Goal: Task Accomplishment & Management: Manage account settings

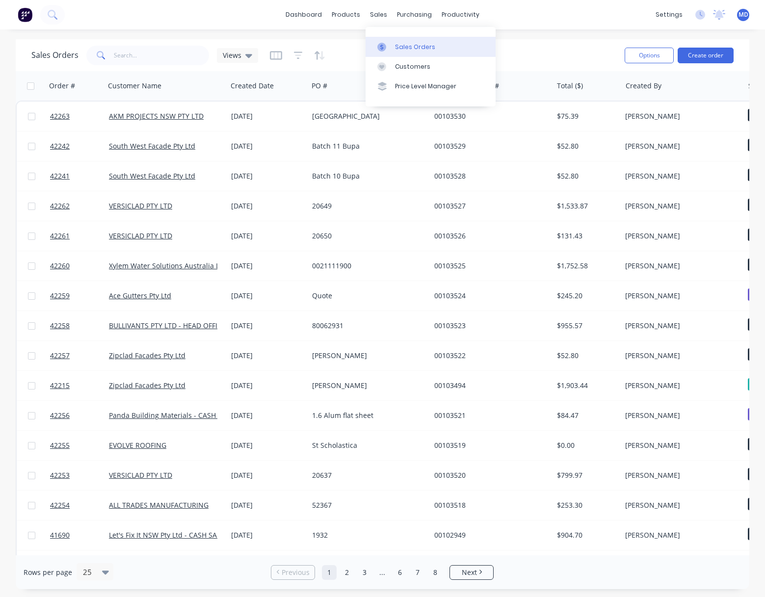
drag, startPoint x: 404, startPoint y: 43, endPoint x: 395, endPoint y: 43, distance: 8.9
click at [404, 43] on link "Sales Orders" at bounding box center [431, 47] width 130 height 20
click at [151, 53] on input "text" at bounding box center [162, 56] width 96 height 20
type input "42217"
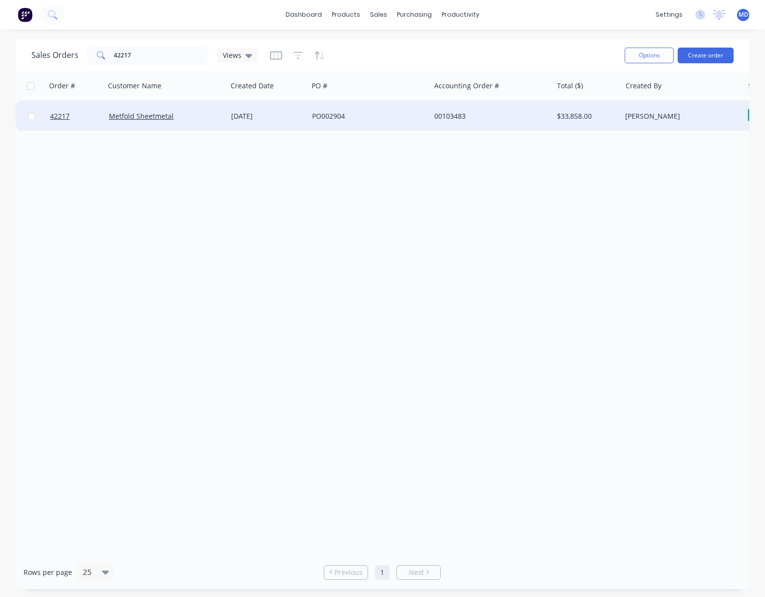
click at [382, 114] on div "PO002904" at bounding box center [366, 116] width 109 height 10
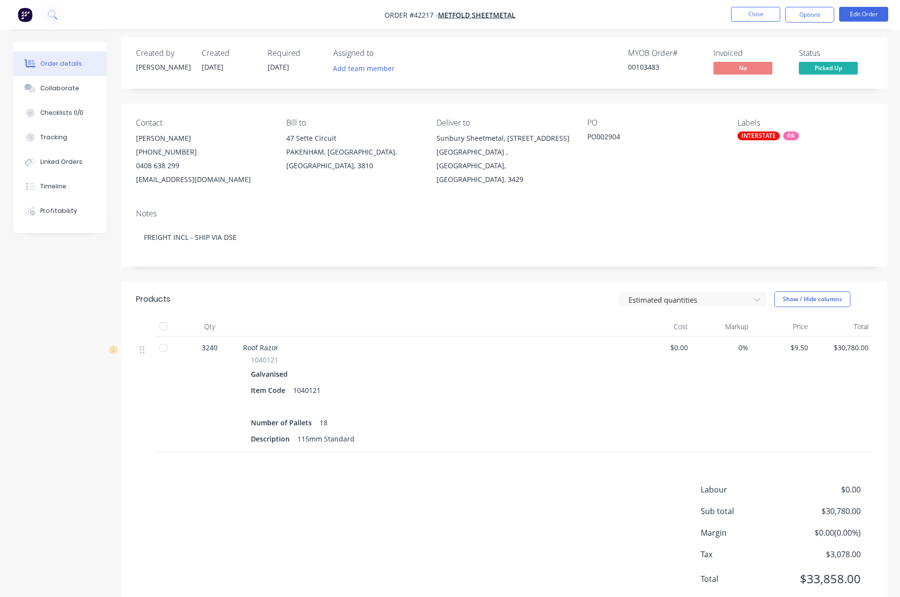
scroll to position [35, 0]
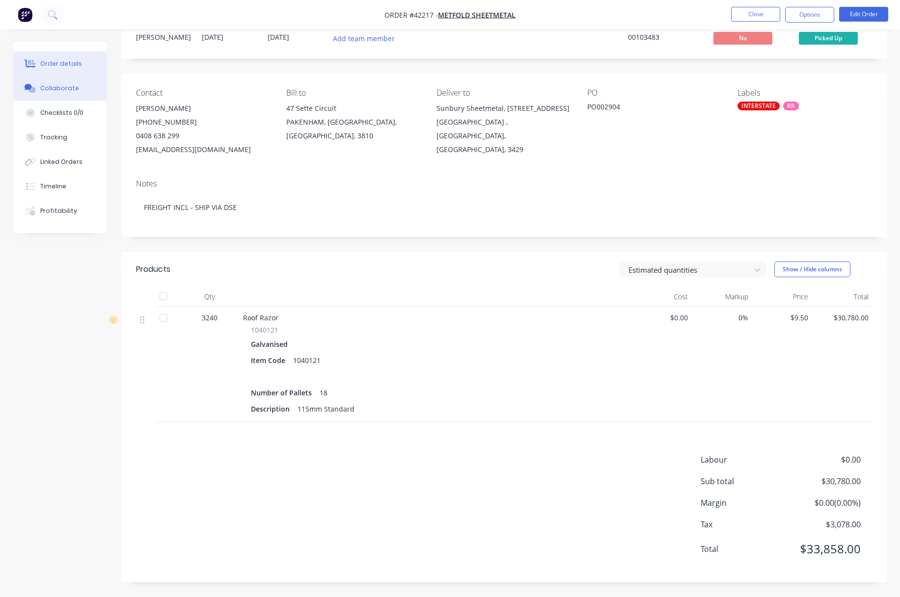
click at [61, 85] on div "Collaborate" at bounding box center [59, 88] width 39 height 9
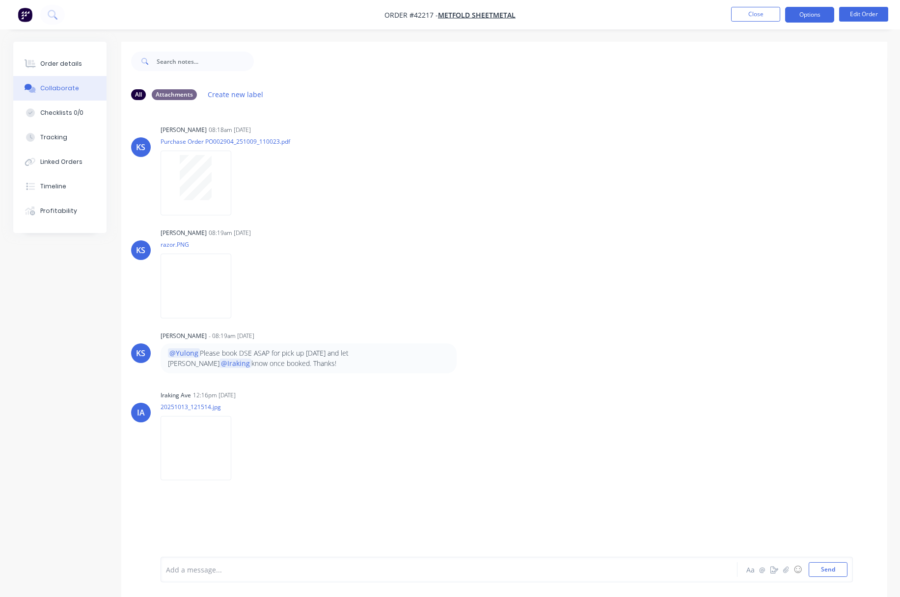
click at [765, 13] on button "Options" at bounding box center [809, 15] width 49 height 16
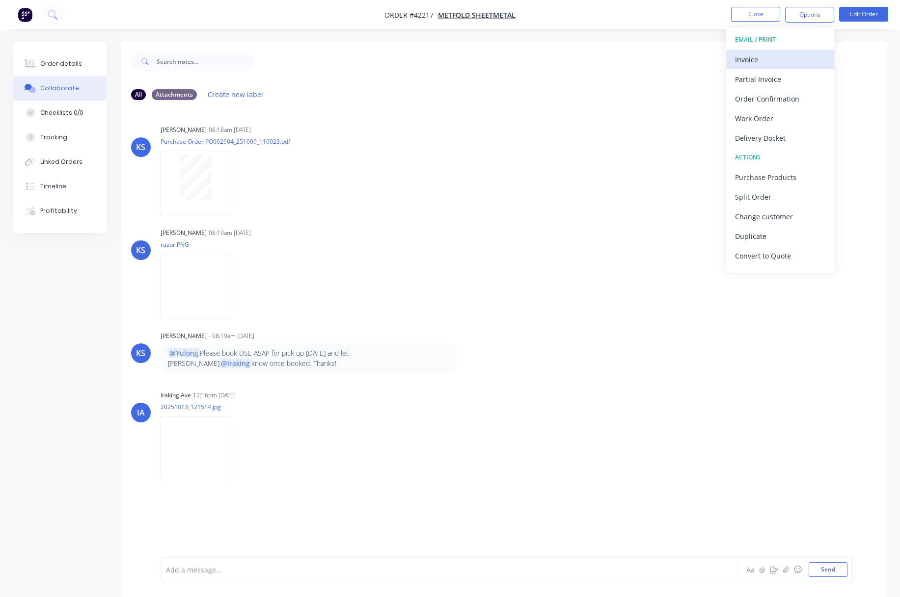
click at [755, 60] on div "Invoice" at bounding box center [780, 60] width 90 height 14
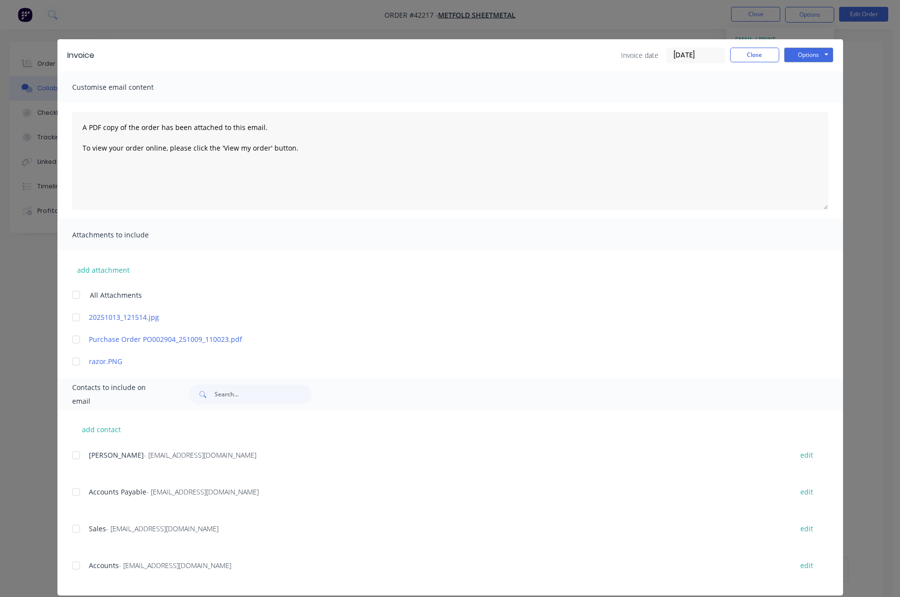
click at [74, 495] on div at bounding box center [76, 493] width 20 height 20
click at [765, 55] on button "Options" at bounding box center [808, 55] width 49 height 15
click at [765, 102] on button "Email" at bounding box center [815, 105] width 63 height 16
click at [748, 54] on button "Close" at bounding box center [754, 55] width 49 height 15
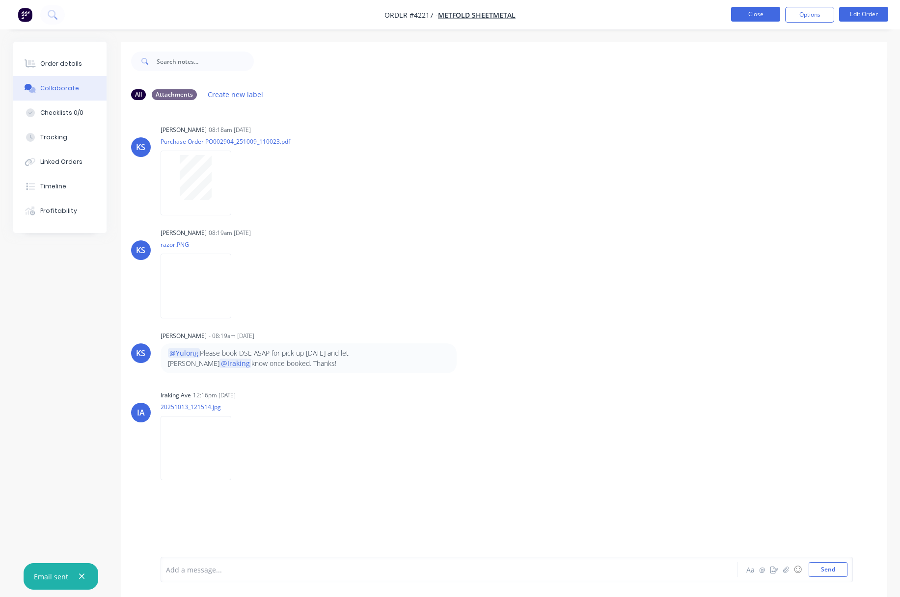
click at [749, 15] on button "Close" at bounding box center [755, 14] width 49 height 15
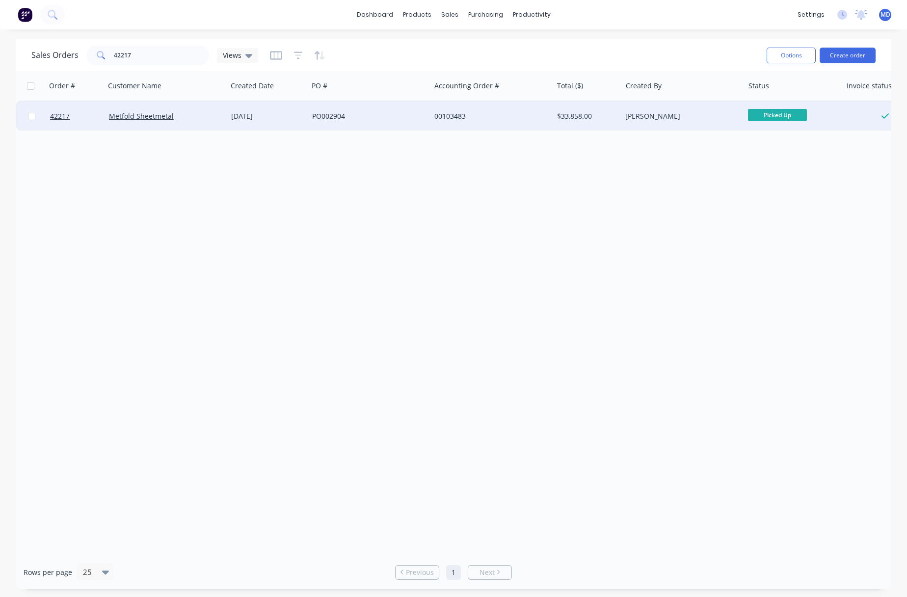
click at [704, 117] on div "[PERSON_NAME]" at bounding box center [679, 116] width 109 height 10
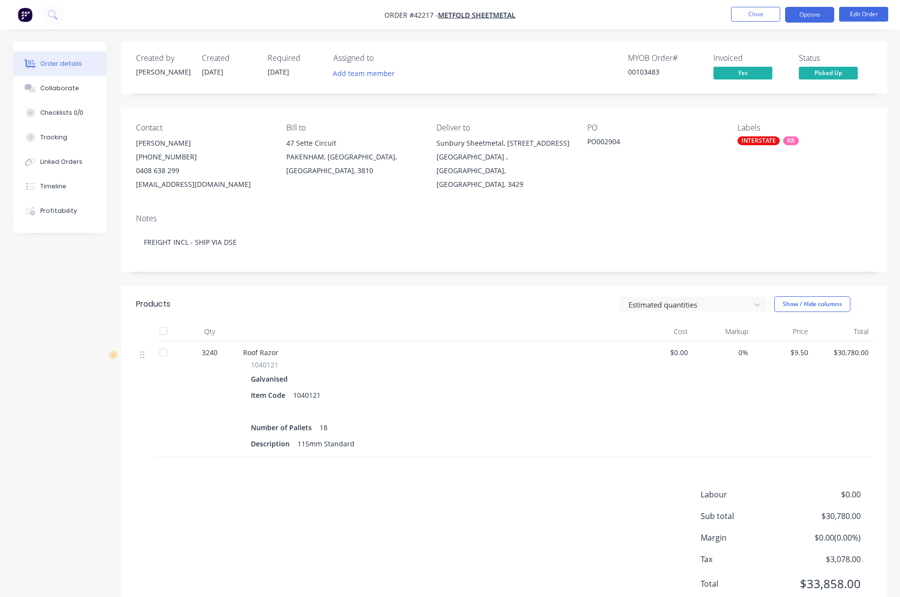
click at [765, 17] on button "Options" at bounding box center [809, 15] width 49 height 16
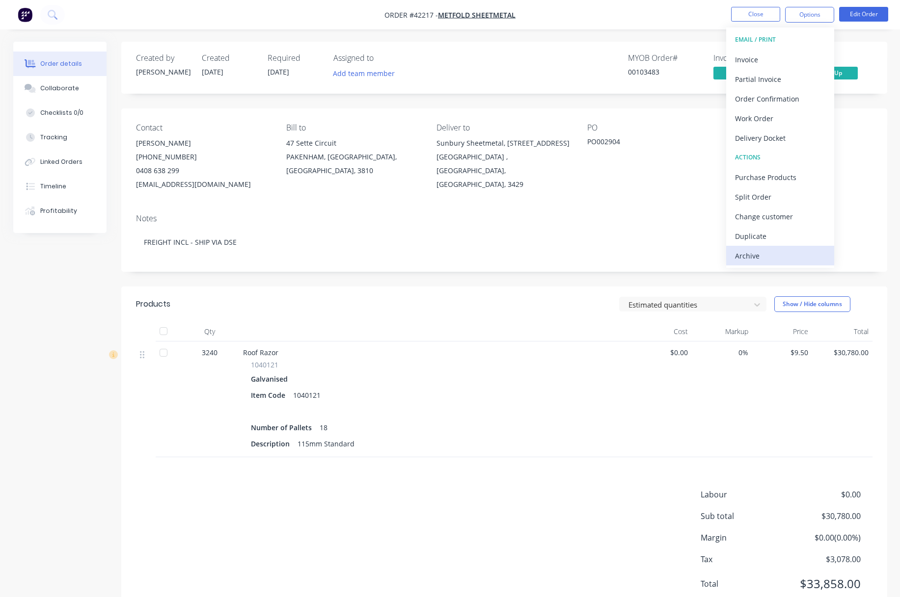
click at [747, 254] on div "Archive" at bounding box center [780, 256] width 90 height 14
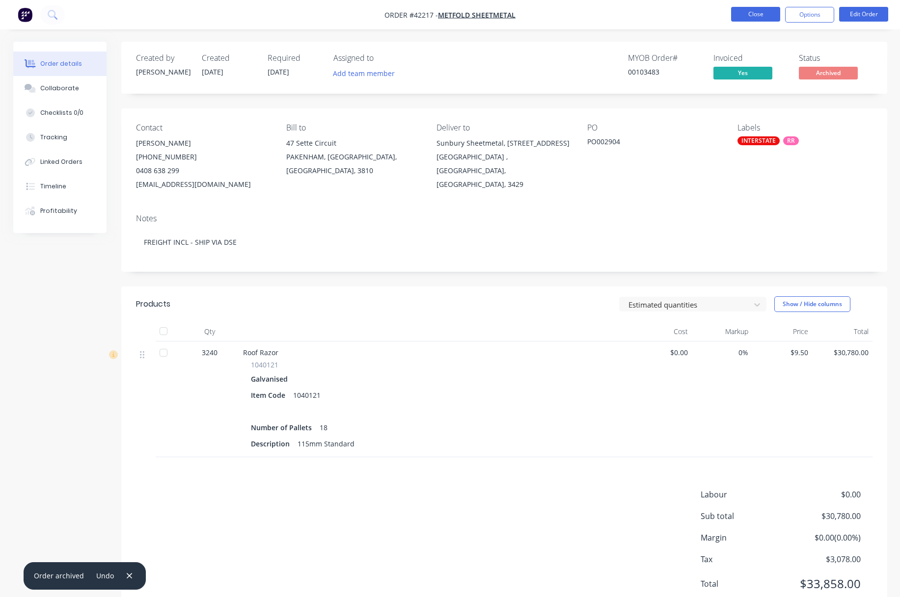
click at [752, 12] on button "Close" at bounding box center [755, 14] width 49 height 15
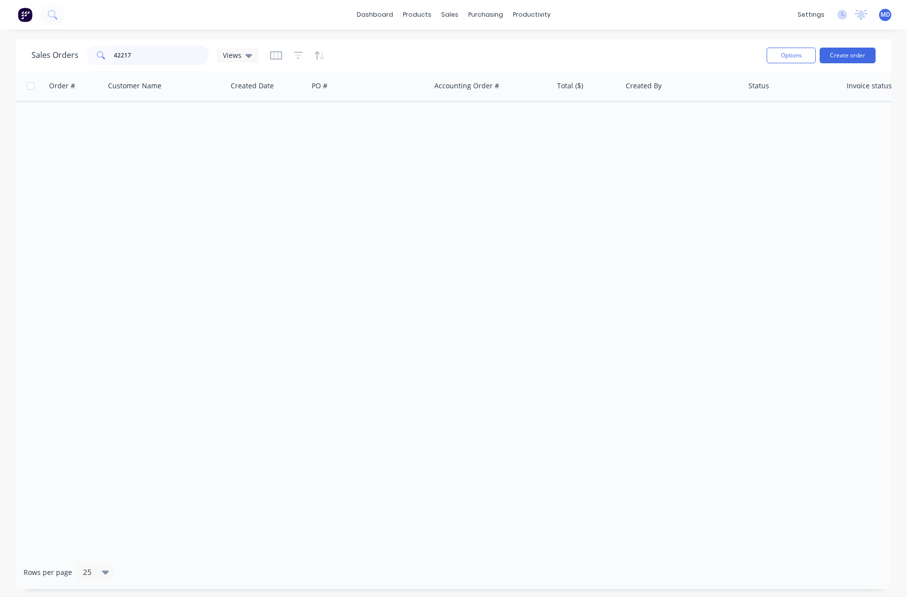
click at [168, 54] on input "42217" at bounding box center [162, 56] width 96 height 20
type input "42216"
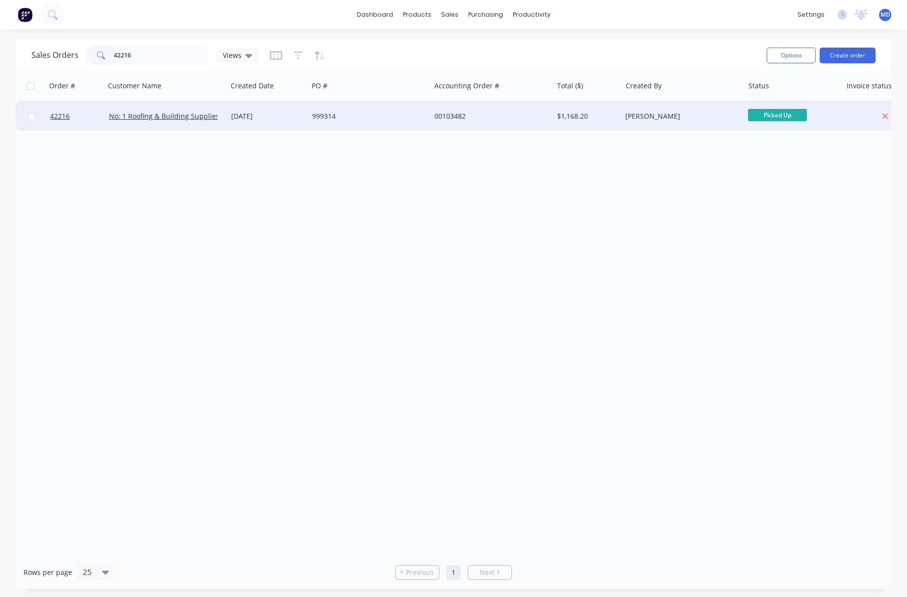
click at [359, 113] on div "999314" at bounding box center [366, 116] width 109 height 10
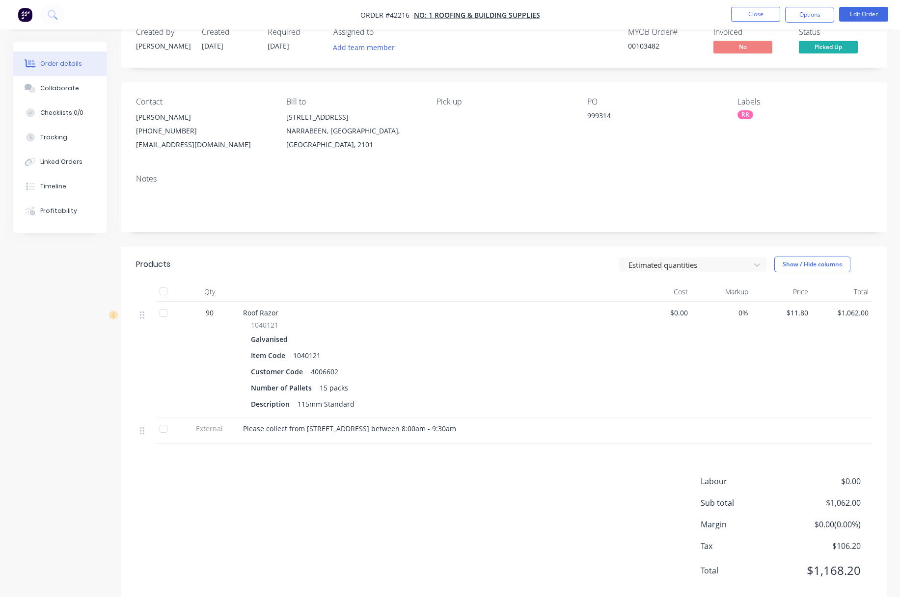
scroll to position [48, 0]
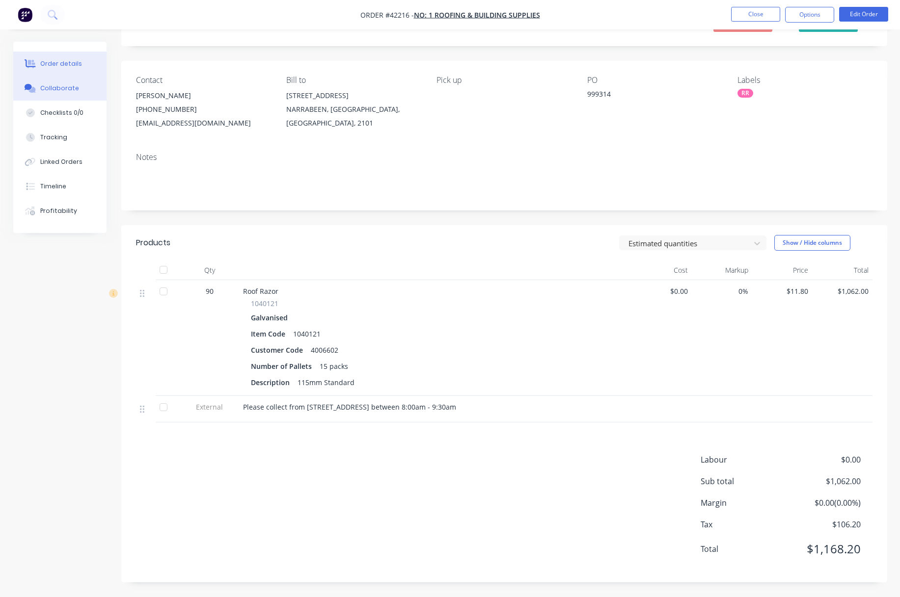
drag, startPoint x: 59, startPoint y: 91, endPoint x: 79, endPoint y: 92, distance: 20.1
click at [59, 91] on div "Collaborate" at bounding box center [59, 88] width 39 height 9
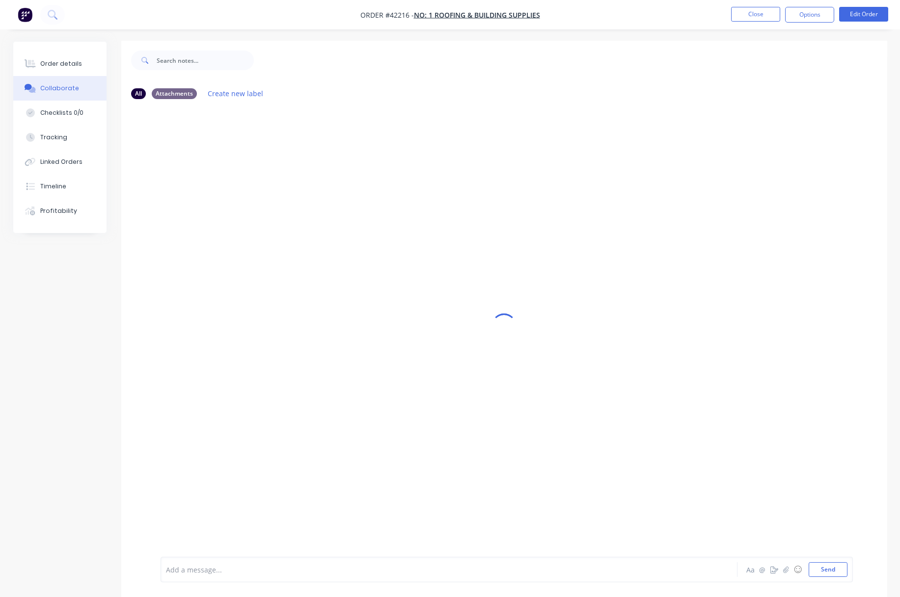
scroll to position [15, 0]
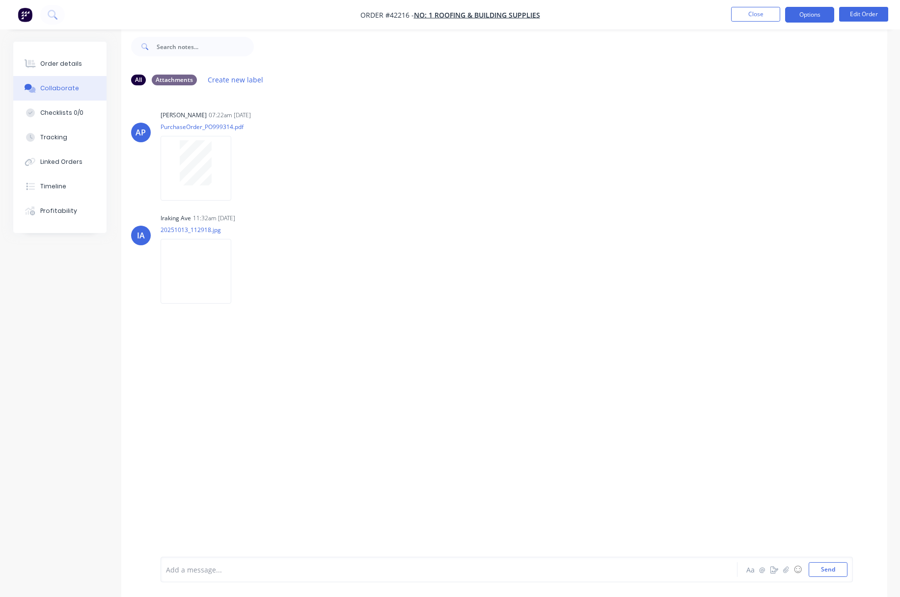
click at [765, 15] on button "Options" at bounding box center [809, 15] width 49 height 16
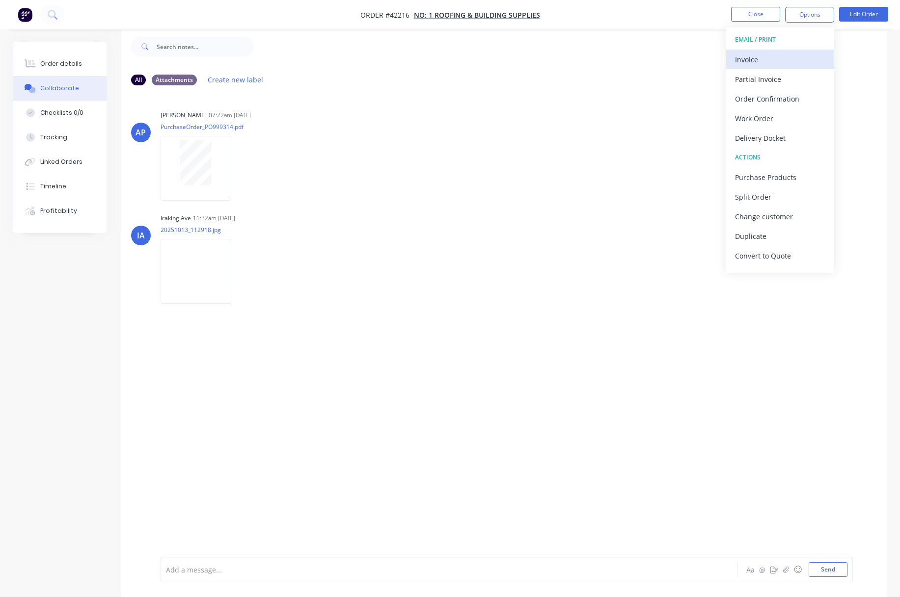
click at [751, 62] on div "Invoice" at bounding box center [780, 60] width 90 height 14
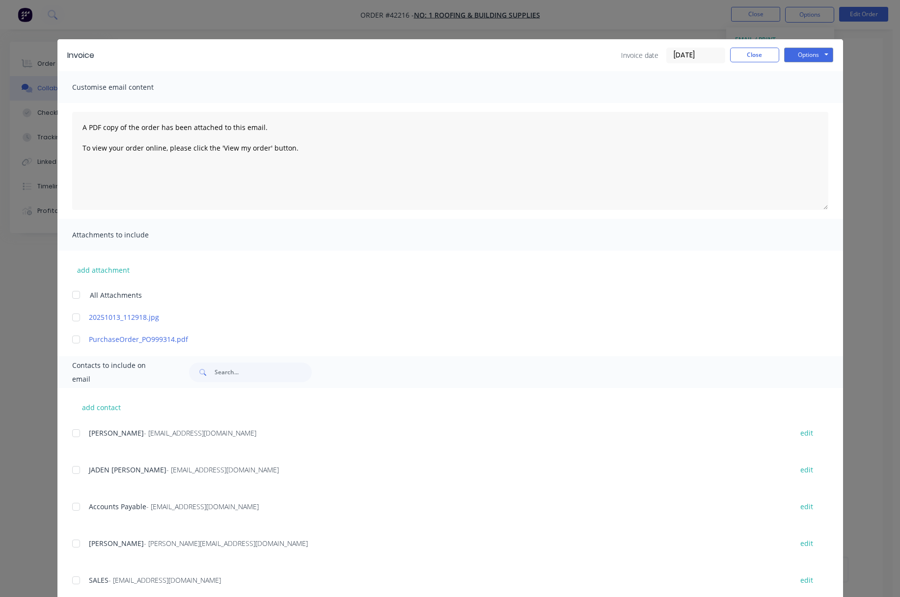
scroll to position [0, 0]
click at [73, 511] on div at bounding box center [76, 507] width 20 height 20
click at [765, 55] on button "Options" at bounding box center [808, 55] width 49 height 15
click at [765, 99] on button "Email" at bounding box center [815, 105] width 63 height 16
click at [738, 57] on button "Close" at bounding box center [754, 55] width 49 height 15
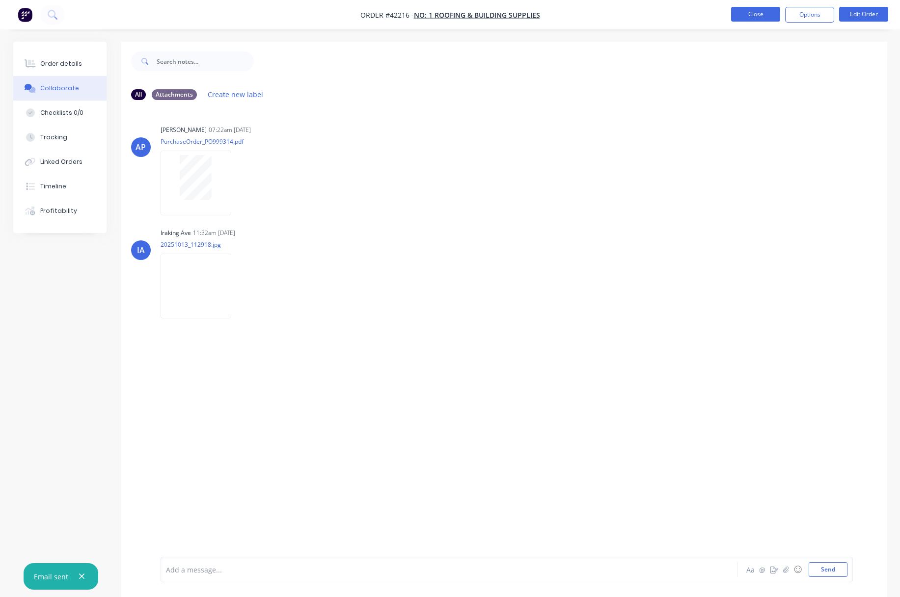
click at [753, 16] on button "Close" at bounding box center [755, 14] width 49 height 15
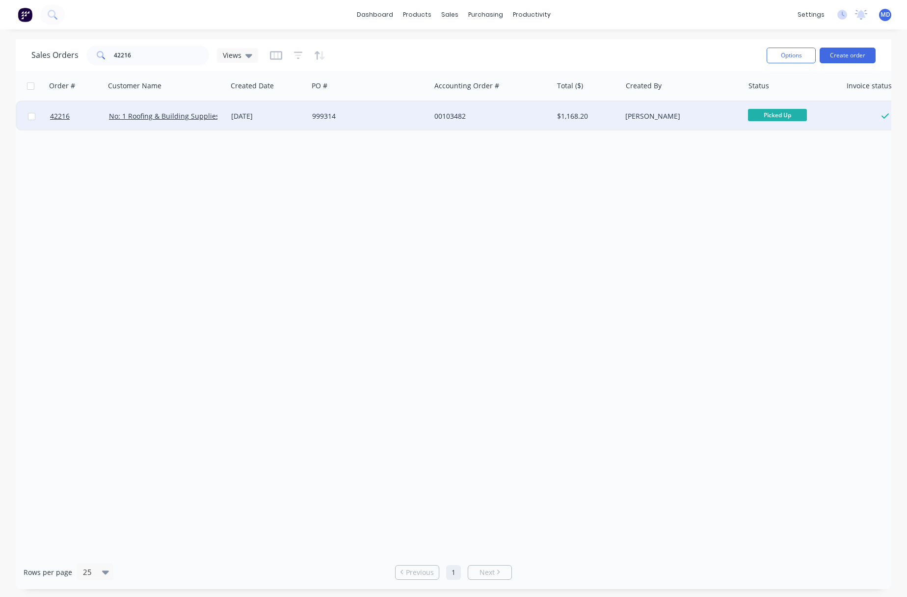
click at [701, 115] on div "[PERSON_NAME]" at bounding box center [679, 116] width 109 height 10
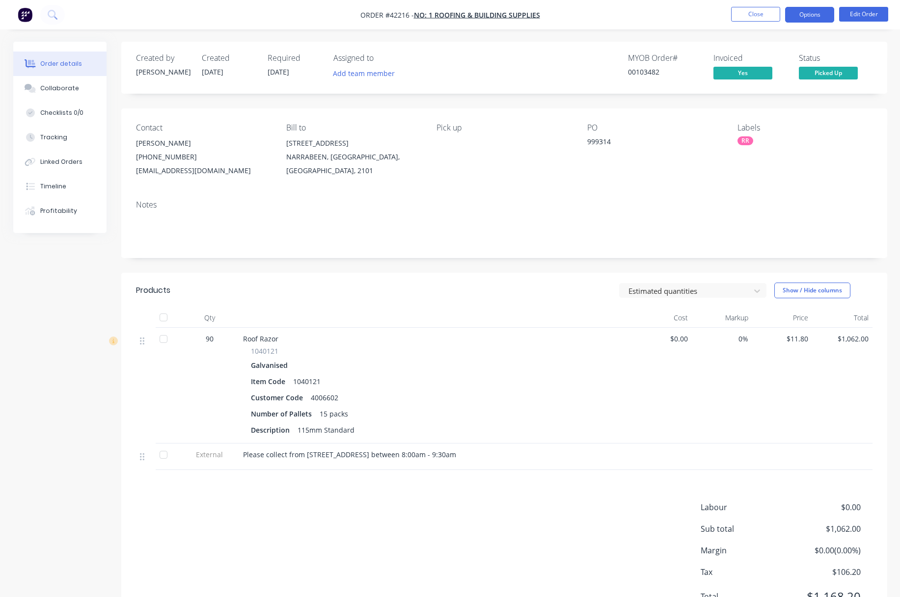
click at [765, 16] on button "Options" at bounding box center [809, 15] width 49 height 16
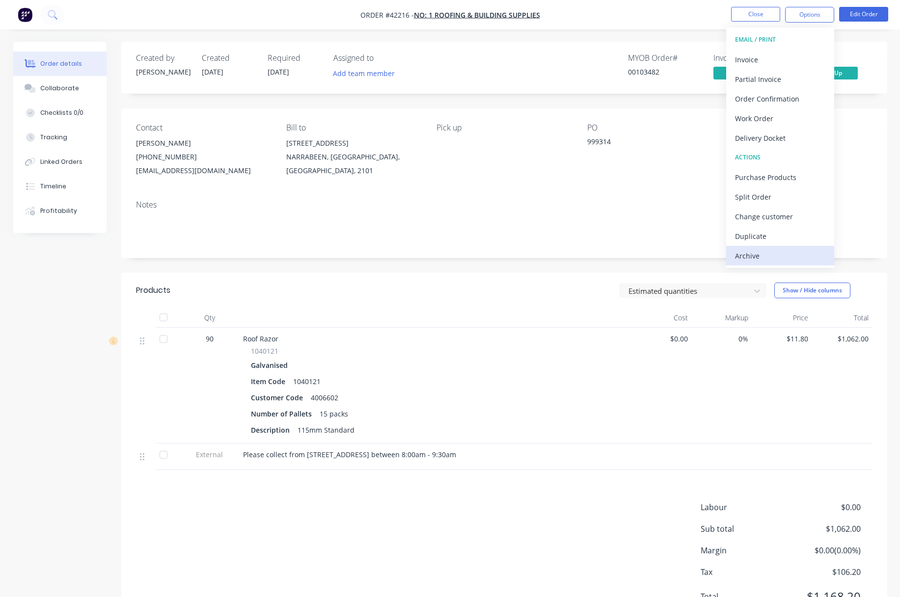
click at [752, 258] on div "Archive" at bounding box center [780, 256] width 90 height 14
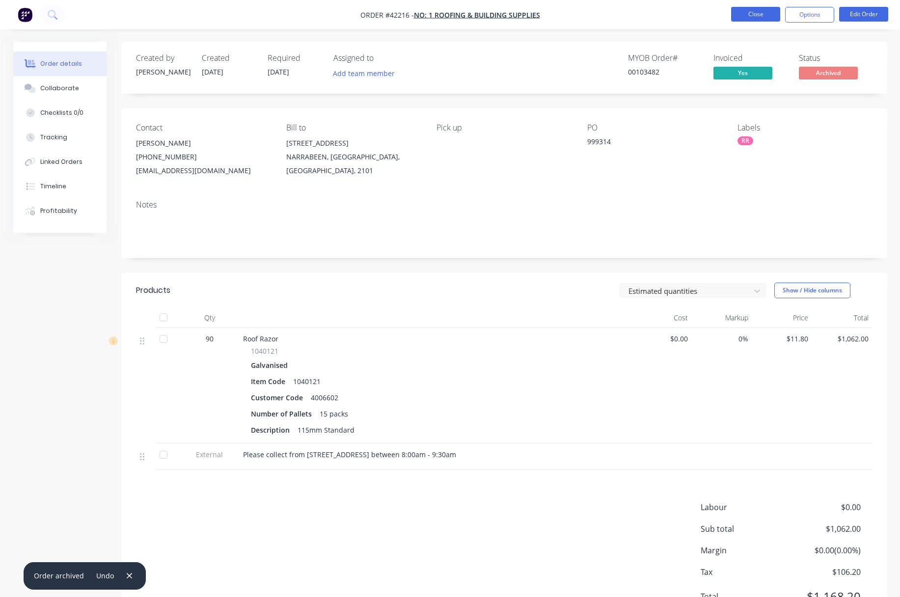
click at [760, 17] on button "Close" at bounding box center [755, 14] width 49 height 15
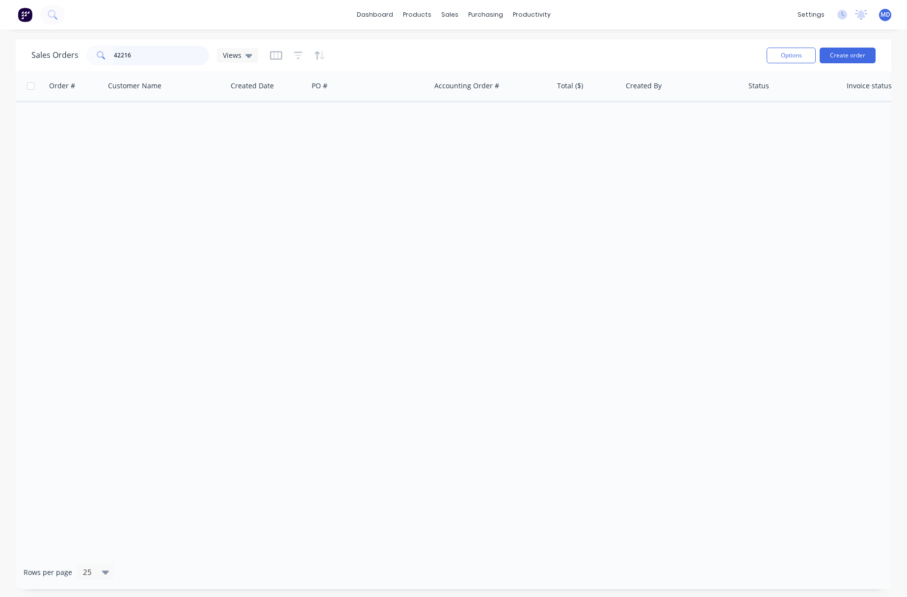
click at [162, 57] on input "42216" at bounding box center [162, 56] width 96 height 20
type input "42230"
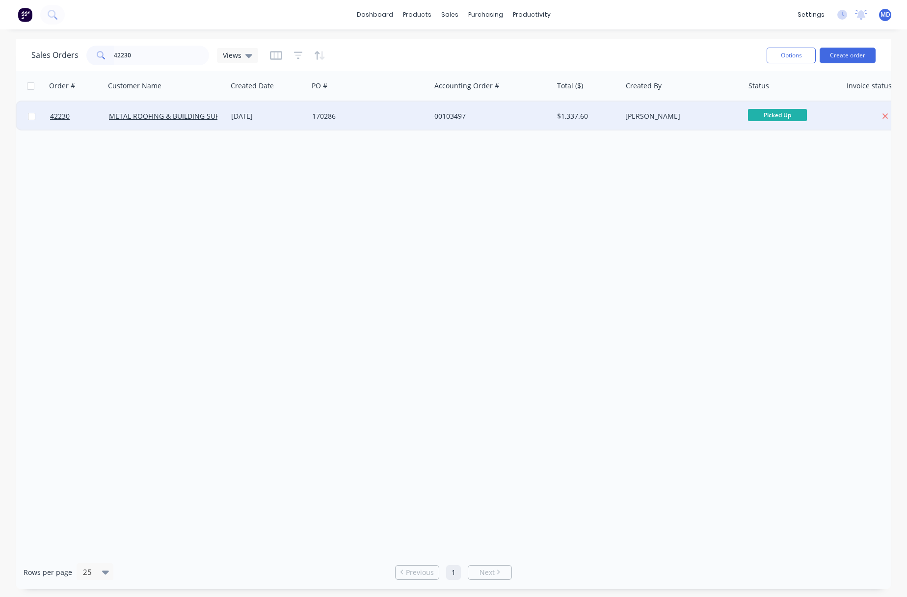
click at [404, 115] on div "170286" at bounding box center [366, 116] width 109 height 10
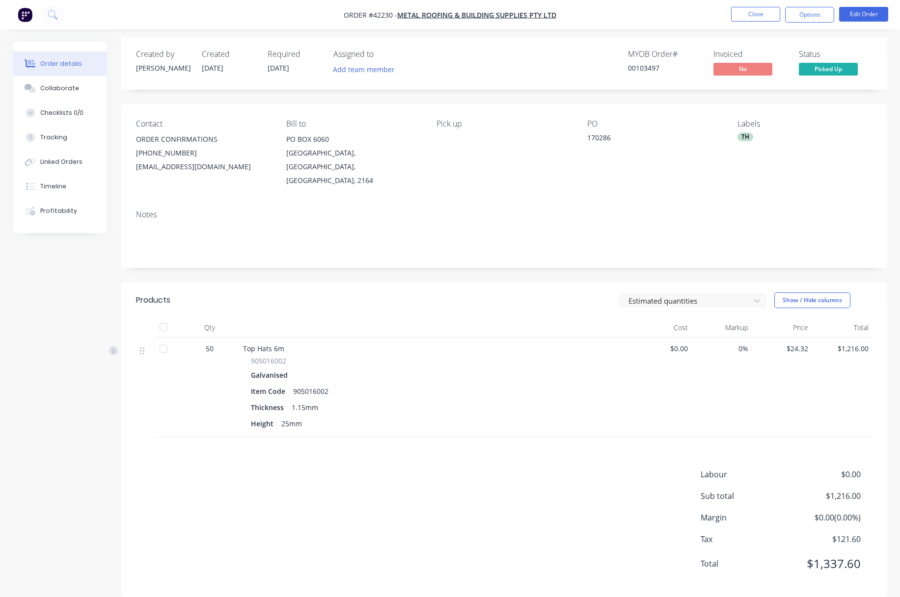
scroll to position [5, 0]
click at [57, 91] on div "Collaborate" at bounding box center [59, 88] width 39 height 9
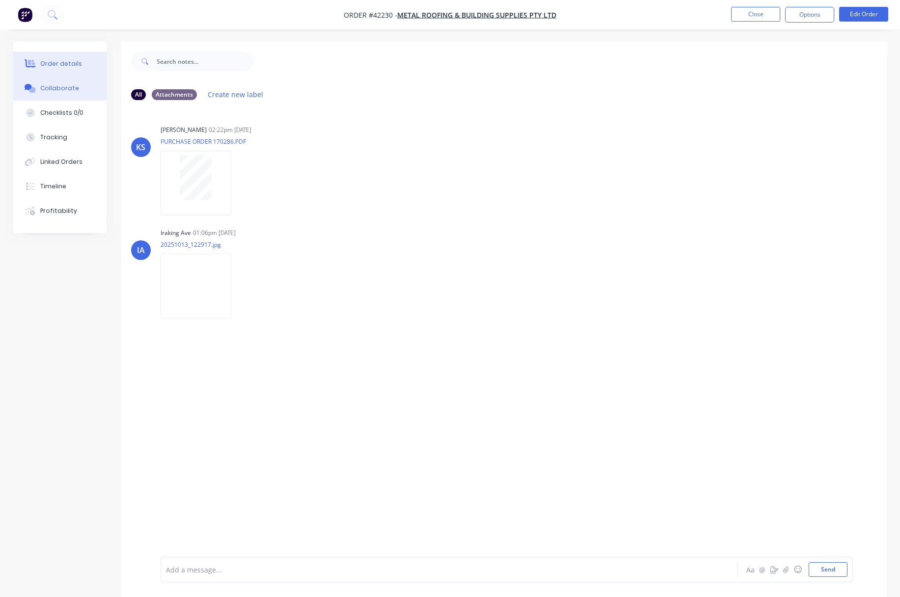
click at [62, 65] on div "Order details" at bounding box center [61, 63] width 42 height 9
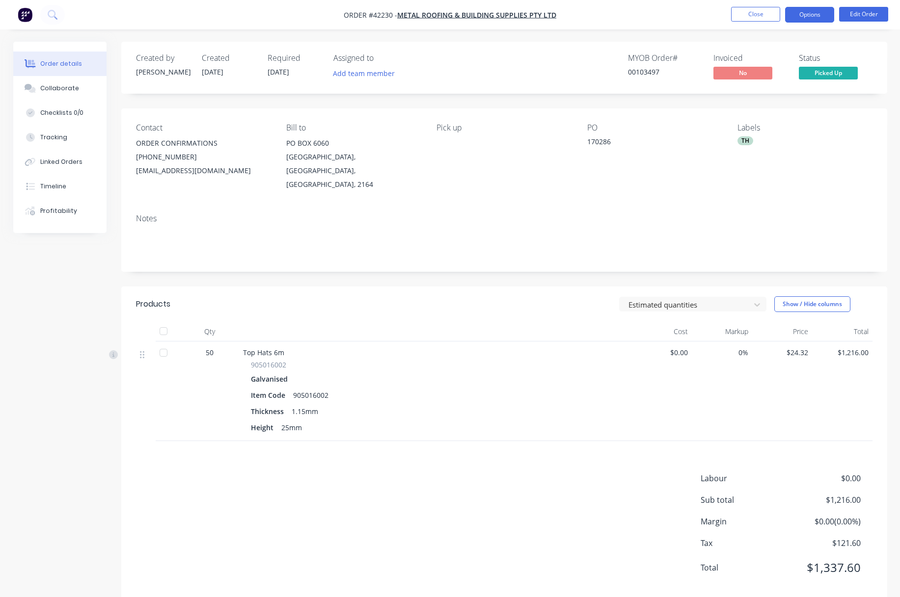
click at [765, 15] on button "Options" at bounding box center [809, 15] width 49 height 16
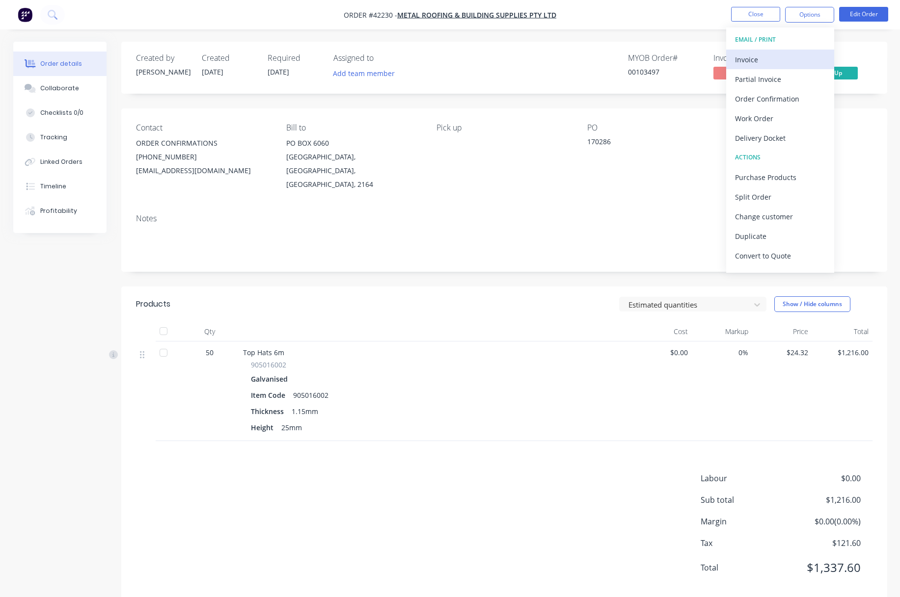
click at [750, 59] on div "Invoice" at bounding box center [780, 60] width 90 height 14
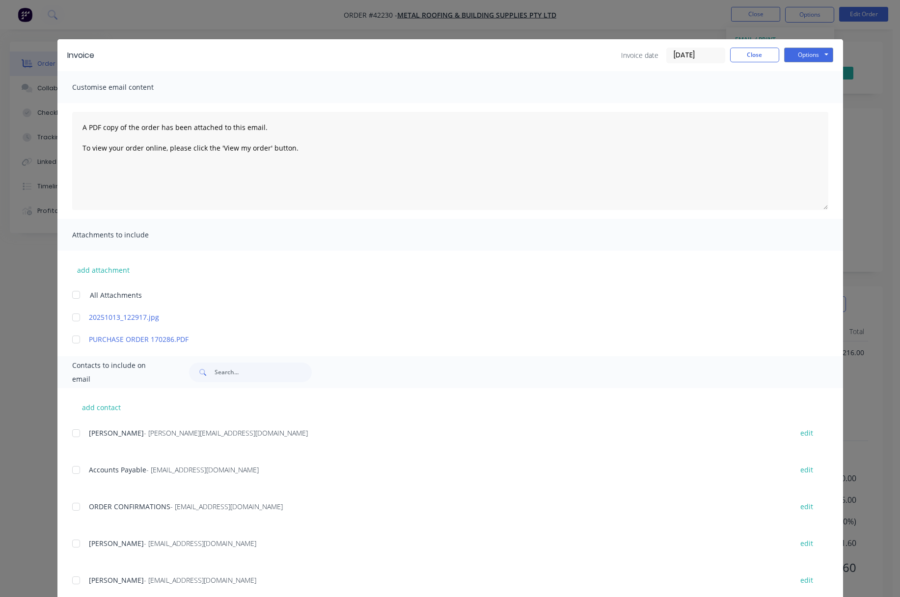
click at [75, 472] on div at bounding box center [76, 470] width 20 height 20
click at [765, 49] on button "Options" at bounding box center [808, 55] width 49 height 15
click at [765, 107] on button "Email" at bounding box center [815, 105] width 63 height 16
click at [751, 56] on button "Close" at bounding box center [754, 55] width 49 height 15
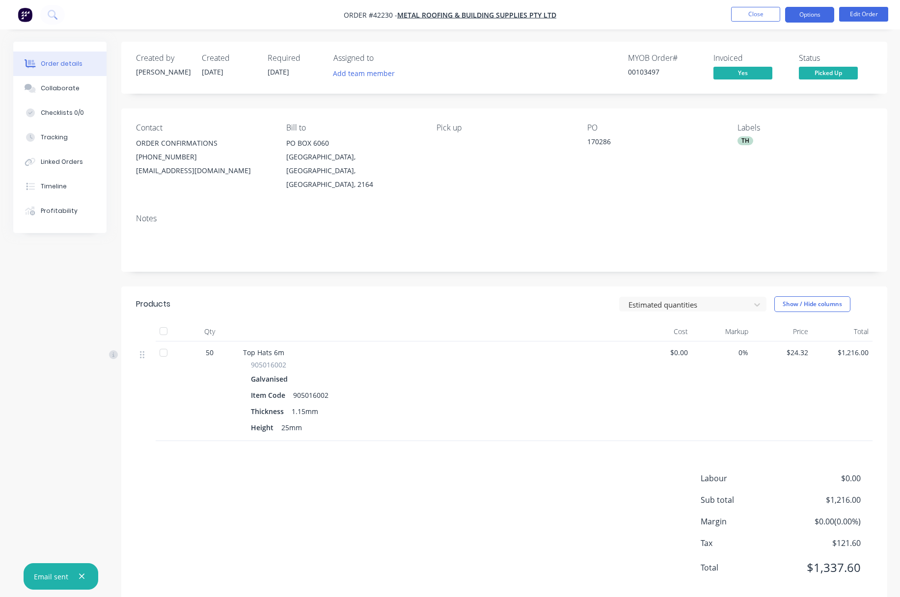
click at [765, 16] on button "Options" at bounding box center [809, 15] width 49 height 16
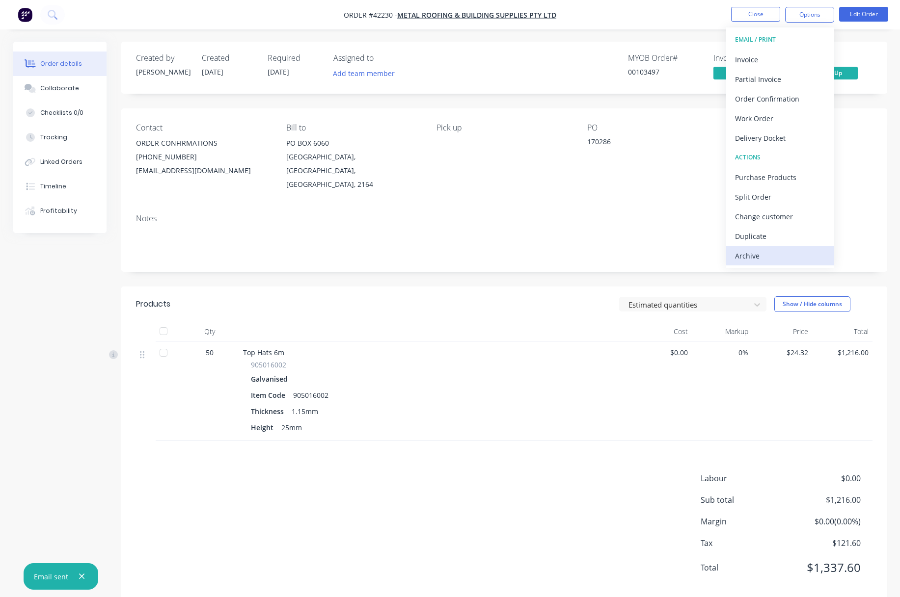
click at [751, 253] on div "Archive" at bounding box center [780, 256] width 90 height 14
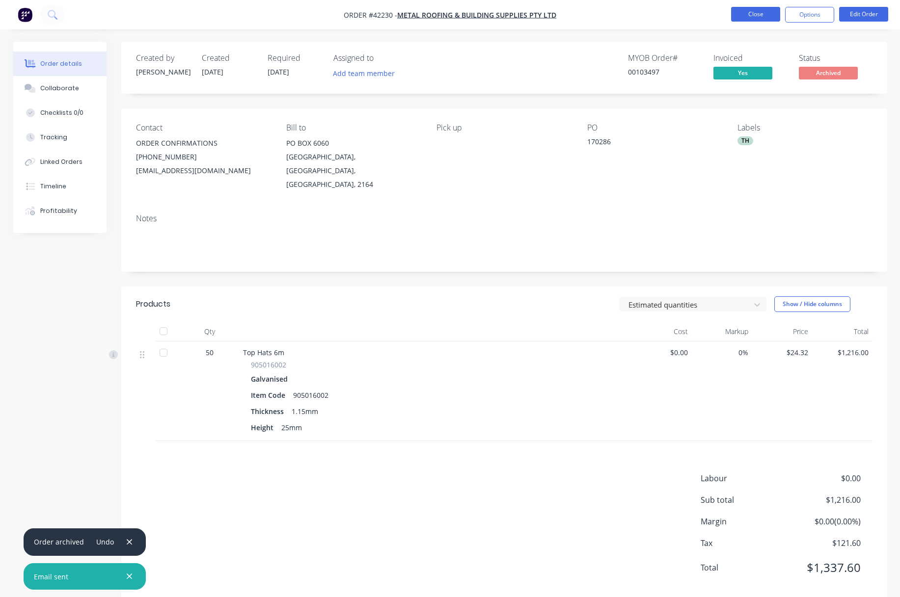
click at [749, 11] on button "Close" at bounding box center [755, 14] width 49 height 15
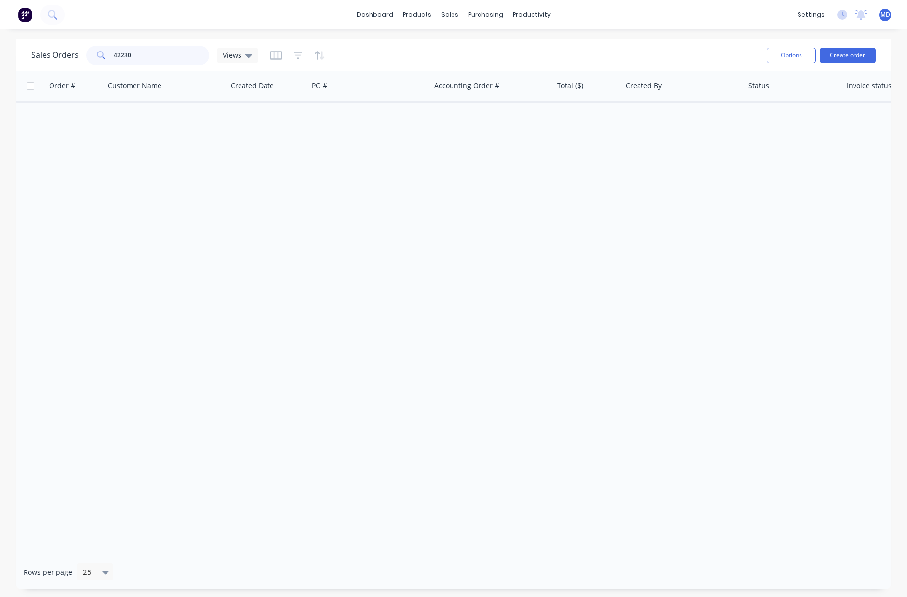
drag, startPoint x: 136, startPoint y: 55, endPoint x: 90, endPoint y: 49, distance: 47.1
click at [93, 51] on div "42230" at bounding box center [147, 56] width 123 height 20
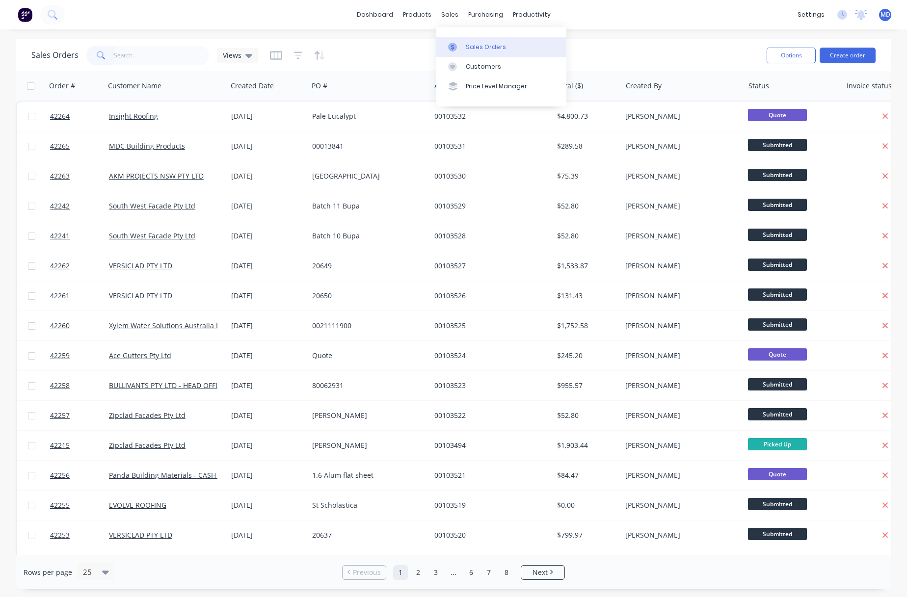
click at [482, 47] on div "Sales Orders" at bounding box center [486, 47] width 40 height 9
click at [139, 58] on input "text" at bounding box center [162, 56] width 96 height 20
type input "42218"
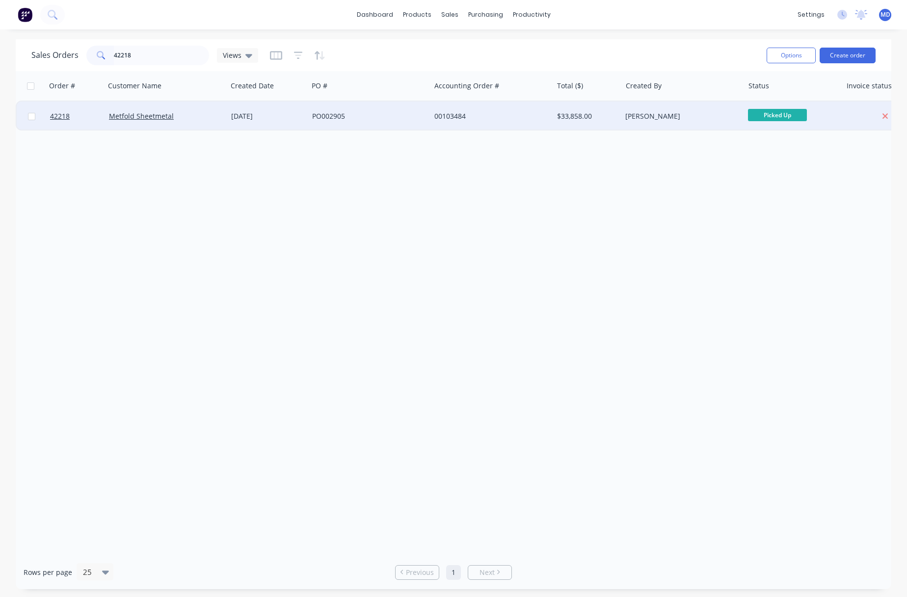
click at [382, 112] on div "PO002905" at bounding box center [366, 116] width 109 height 10
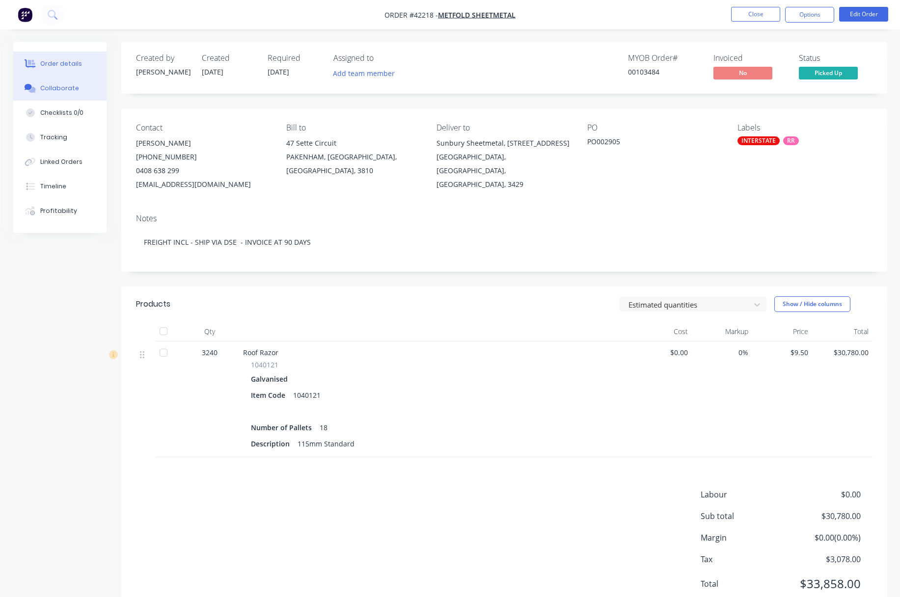
click at [50, 89] on div "Collaborate" at bounding box center [59, 88] width 39 height 9
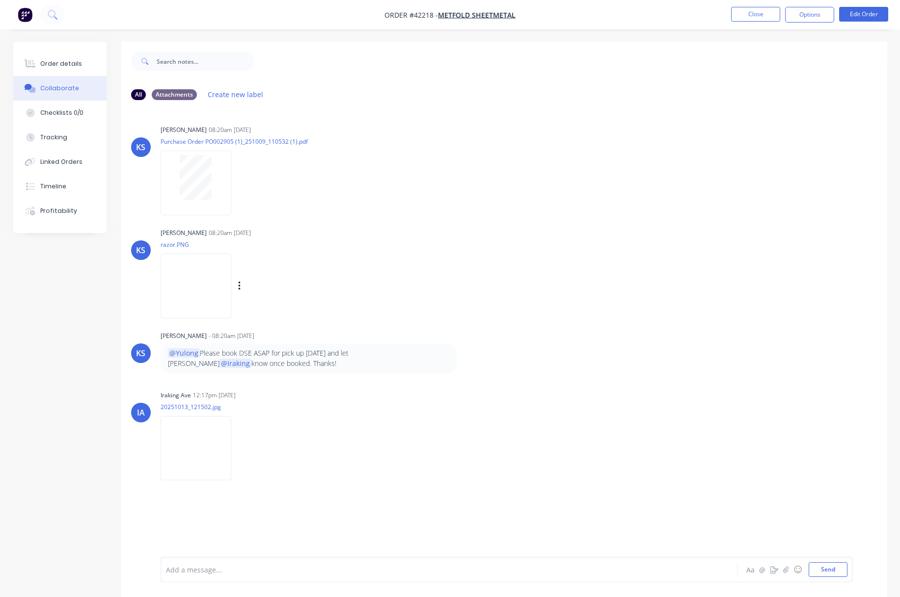
click at [207, 286] on img at bounding box center [196, 286] width 71 height 64
click at [749, 15] on button "Close" at bounding box center [755, 14] width 49 height 15
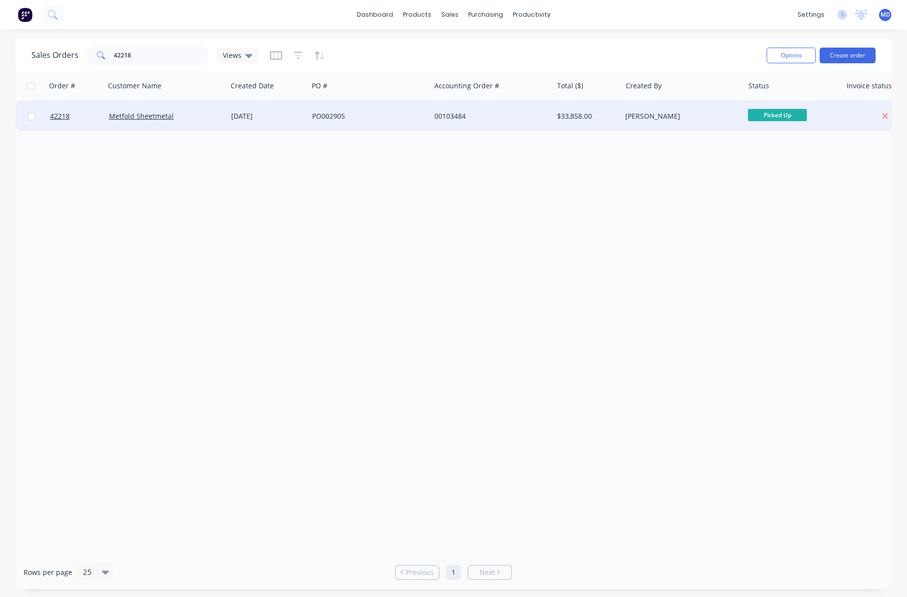
click at [410, 110] on div "PO002905" at bounding box center [369, 116] width 122 height 29
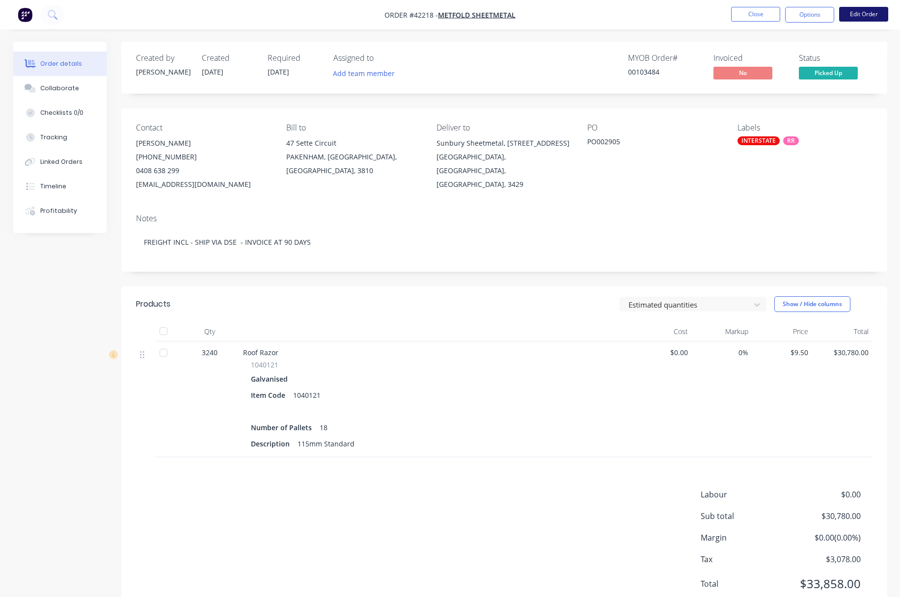
click at [765, 20] on button "Edit Order" at bounding box center [863, 14] width 49 height 15
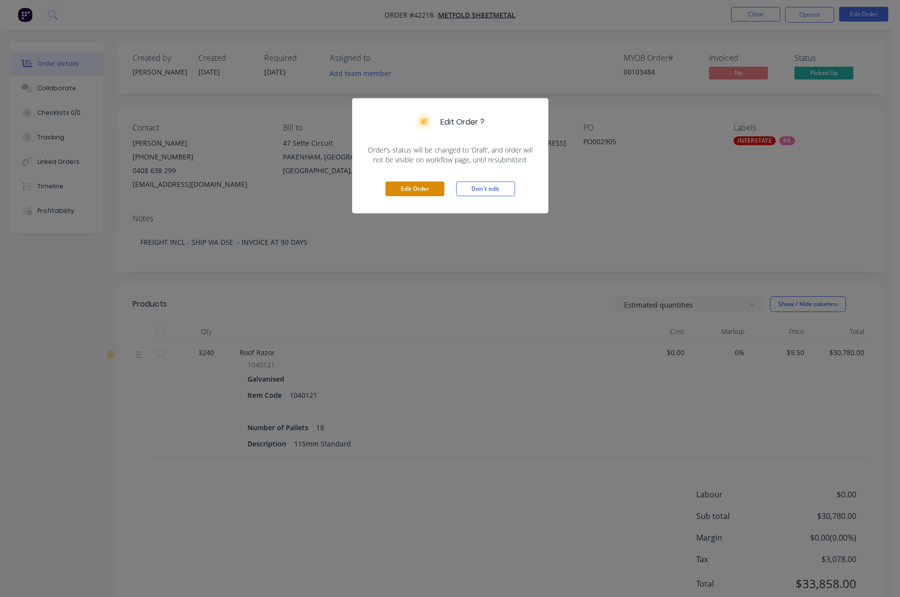
click at [428, 193] on button "Edit Order" at bounding box center [414, 189] width 59 height 15
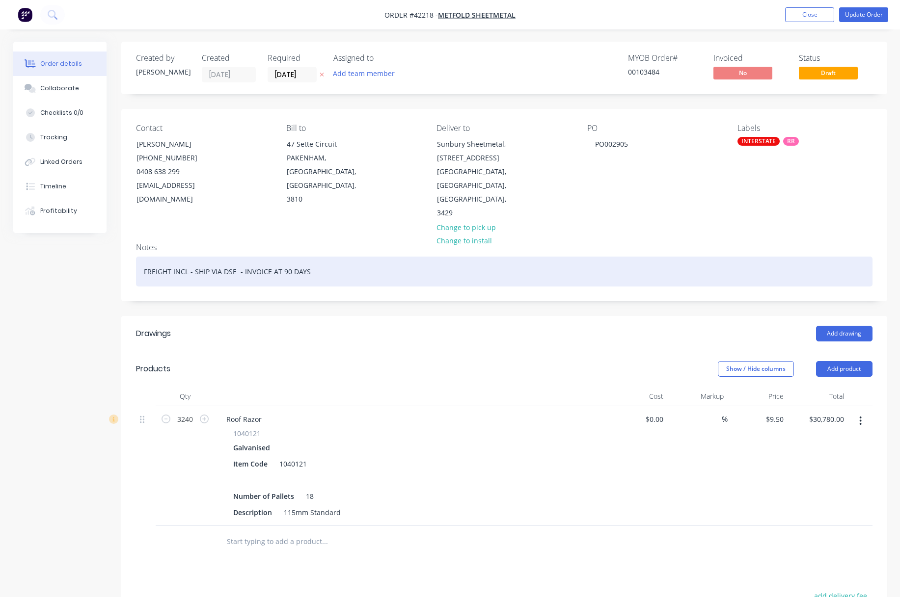
drag, startPoint x: 311, startPoint y: 244, endPoint x: 110, endPoint y: 229, distance: 201.4
click at [111, 229] on div "Order details Collaborate Checklists 0/0 Tracking Linked Orders Timeline Profit…" at bounding box center [449, 425] width 893 height 767
click at [329, 257] on div "FREIGHT INCL - SHIP VIA DSE - INVOICE AT 90 DAYS" at bounding box center [504, 272] width 736 height 30
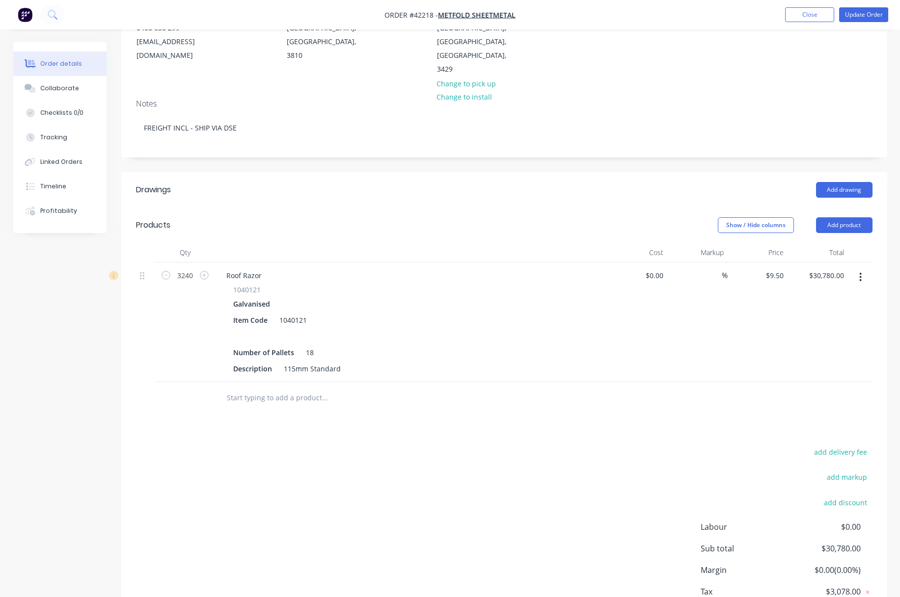
scroll to position [147, 0]
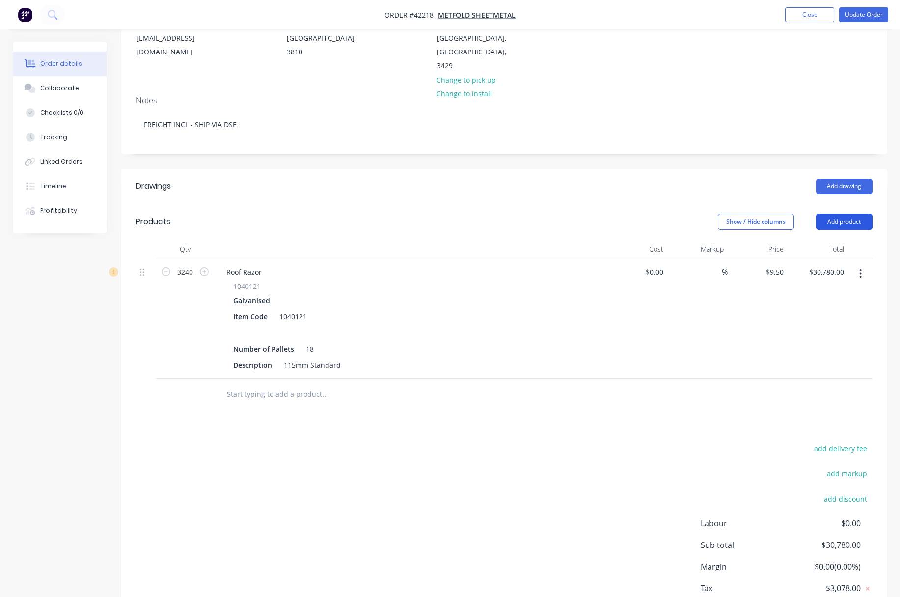
click at [765, 214] on button "Add product" at bounding box center [844, 222] width 56 height 16
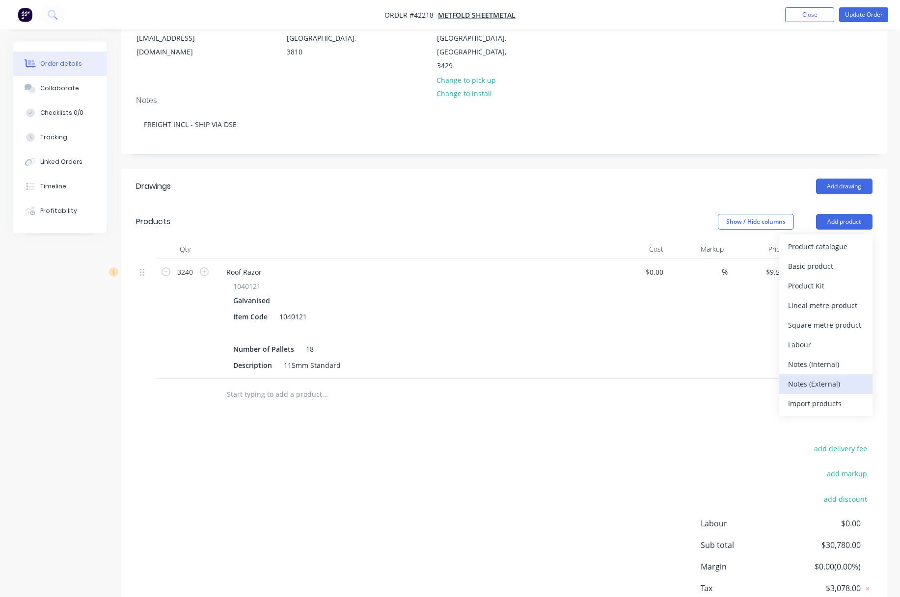
click at [765, 377] on div "Notes (External)" at bounding box center [826, 384] width 76 height 14
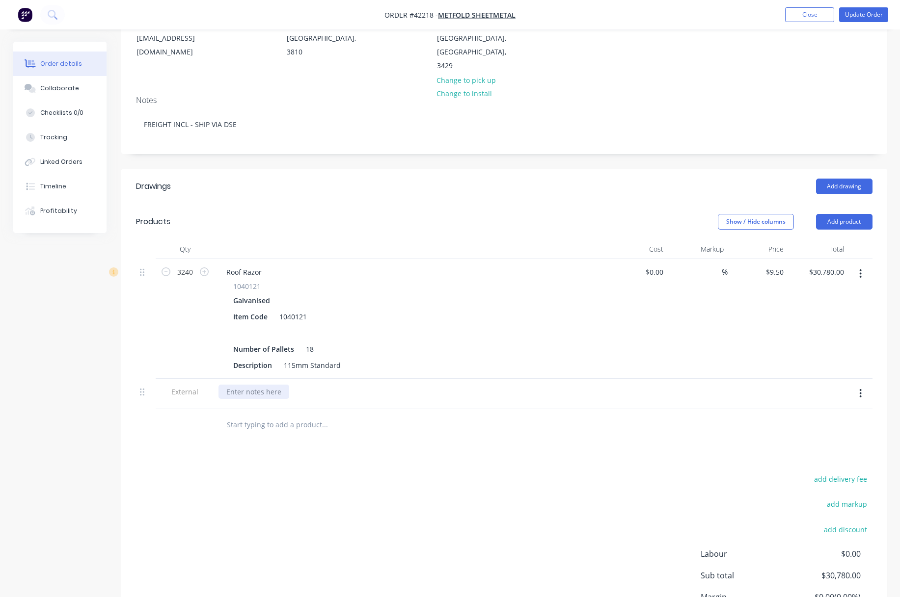
click at [254, 385] on div at bounding box center [253, 392] width 71 height 14
click at [765, 13] on button "Update Order" at bounding box center [863, 14] width 49 height 15
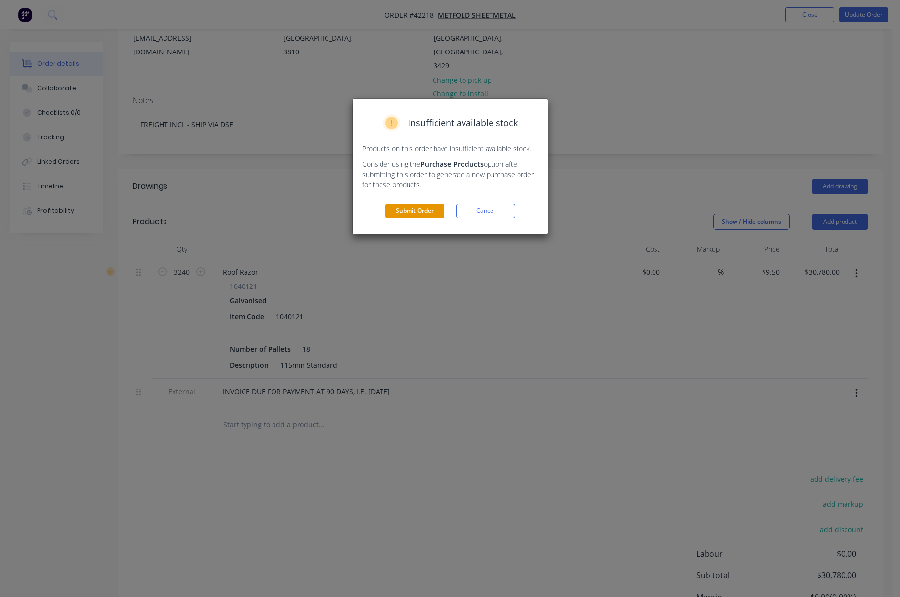
click at [409, 212] on button "Submit Order" at bounding box center [414, 211] width 59 height 15
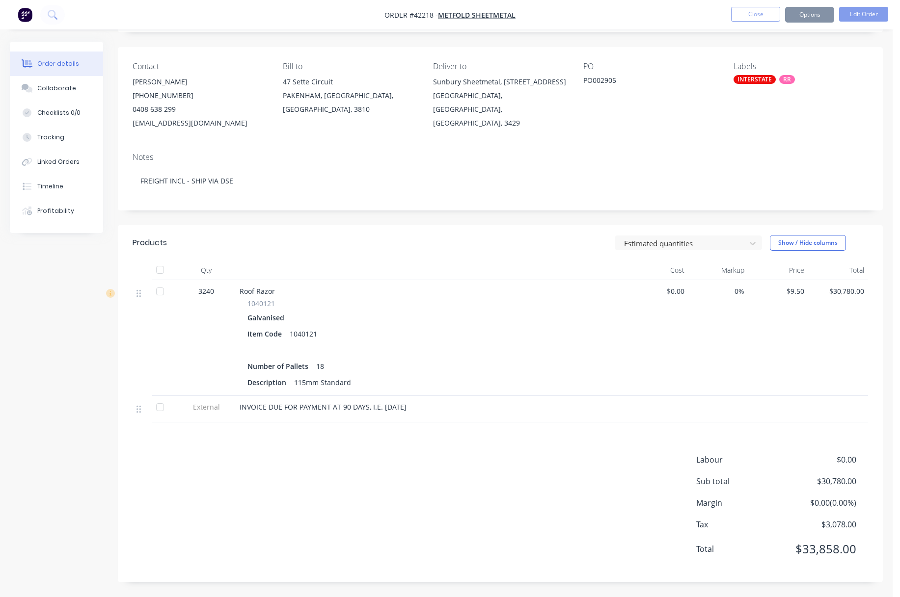
scroll to position [61, 0]
click at [765, 14] on button "Options" at bounding box center [809, 15] width 49 height 16
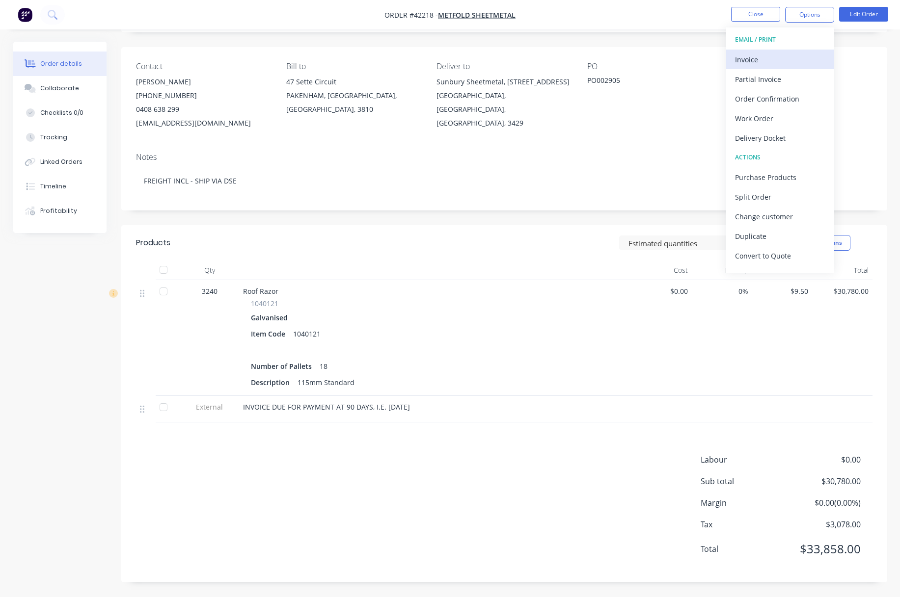
click at [747, 62] on div "Invoice" at bounding box center [780, 60] width 90 height 14
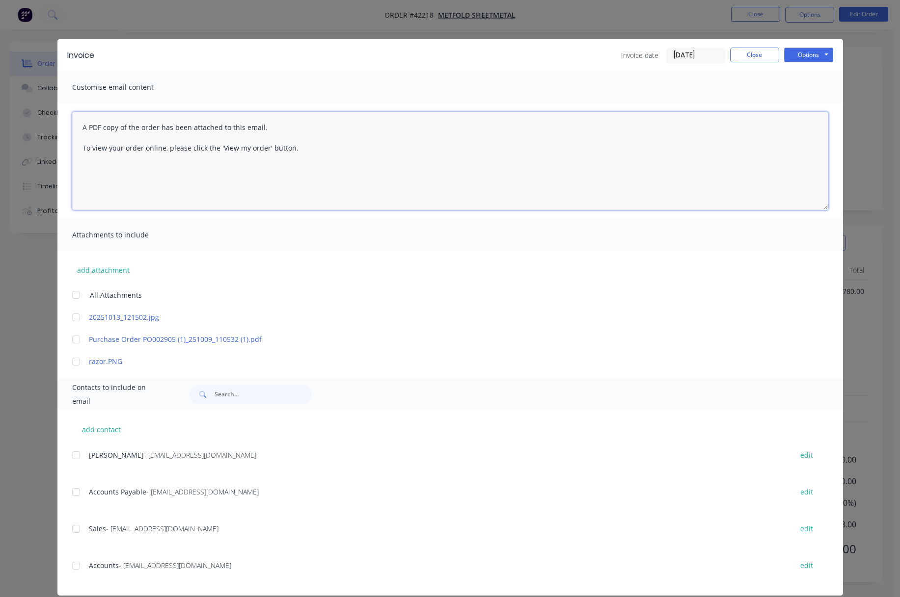
click at [79, 128] on textarea "A PDF copy of the order has been attached to this email. To view your order onl…" at bounding box center [450, 161] width 756 height 98
click at [75, 494] on div at bounding box center [76, 493] width 20 height 20
type textarea ""Please note this invoice is due for payment in [DATE]" A PDF copy of the order…"
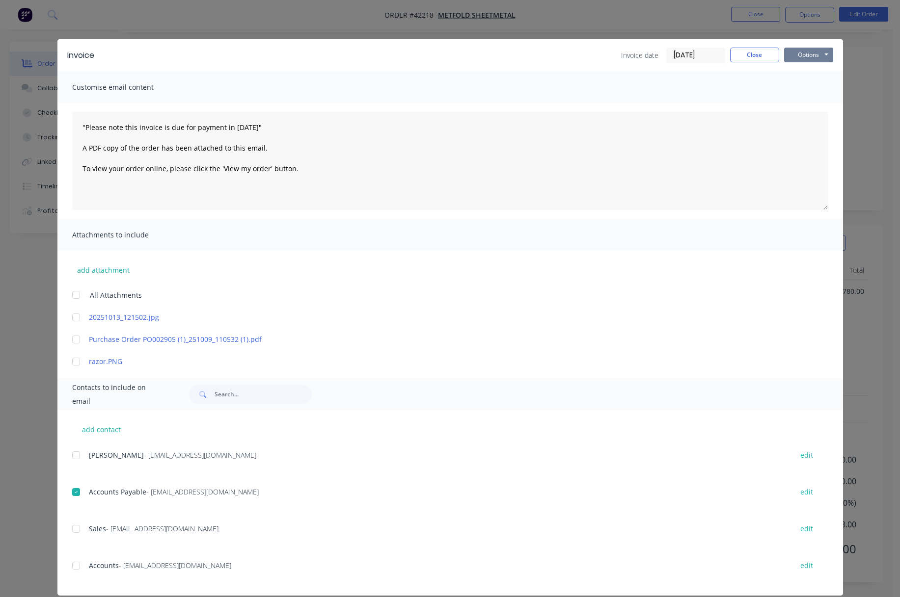
click at [765, 50] on button "Options" at bounding box center [808, 55] width 49 height 15
click at [765, 102] on button "Email" at bounding box center [815, 105] width 63 height 16
click at [749, 54] on button "Close" at bounding box center [754, 55] width 49 height 15
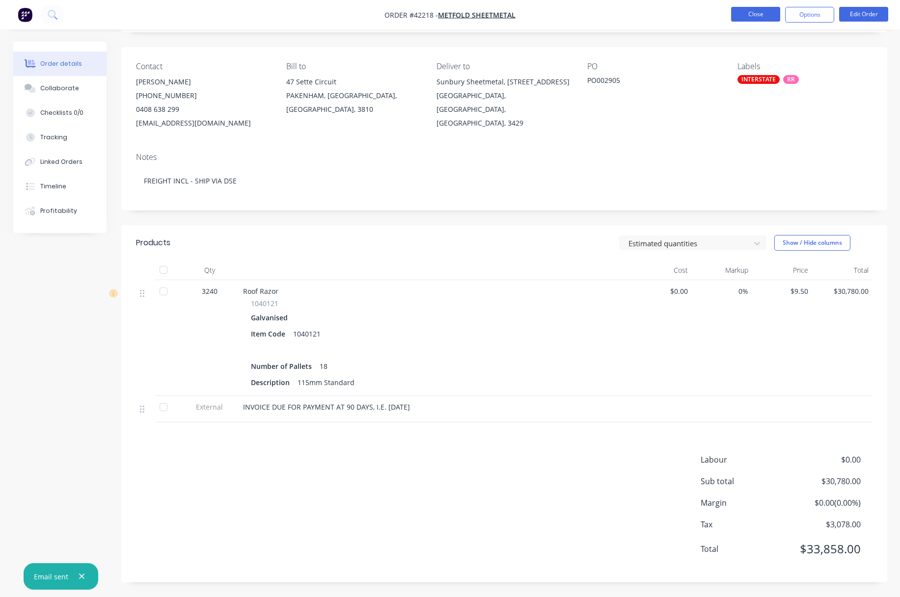
click at [756, 15] on button "Close" at bounding box center [755, 14] width 49 height 15
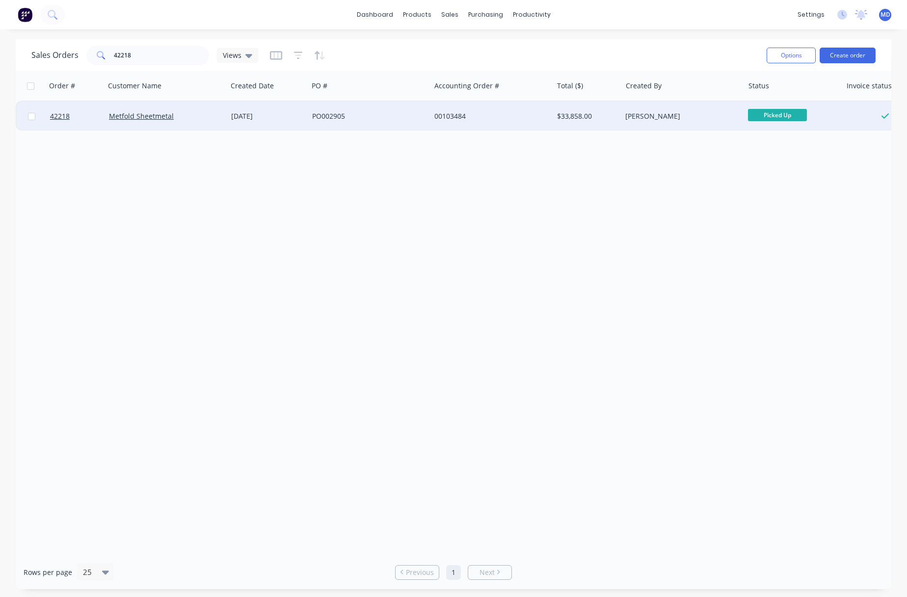
click at [494, 110] on div "00103484" at bounding box center [492, 116] width 122 height 29
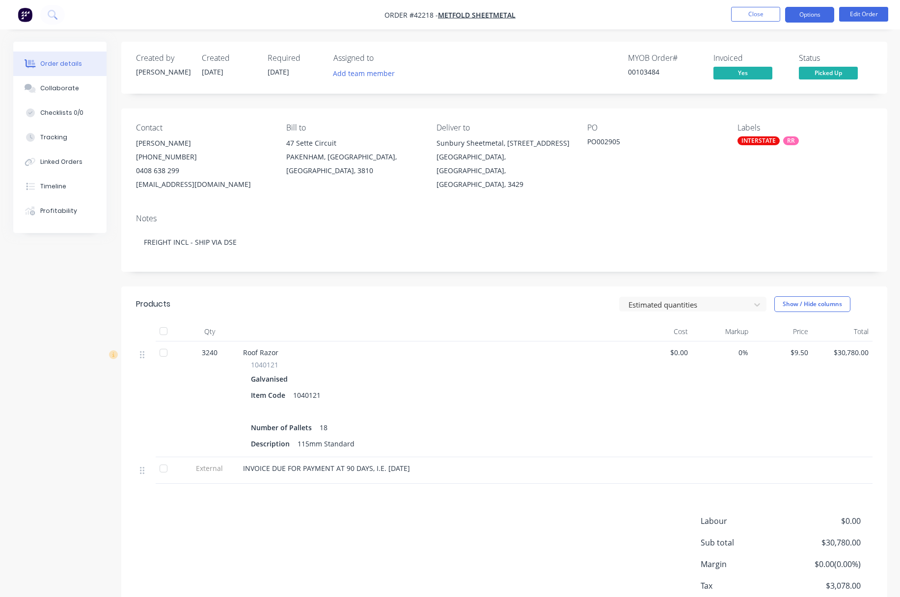
click at [765, 15] on button "Options" at bounding box center [809, 15] width 49 height 16
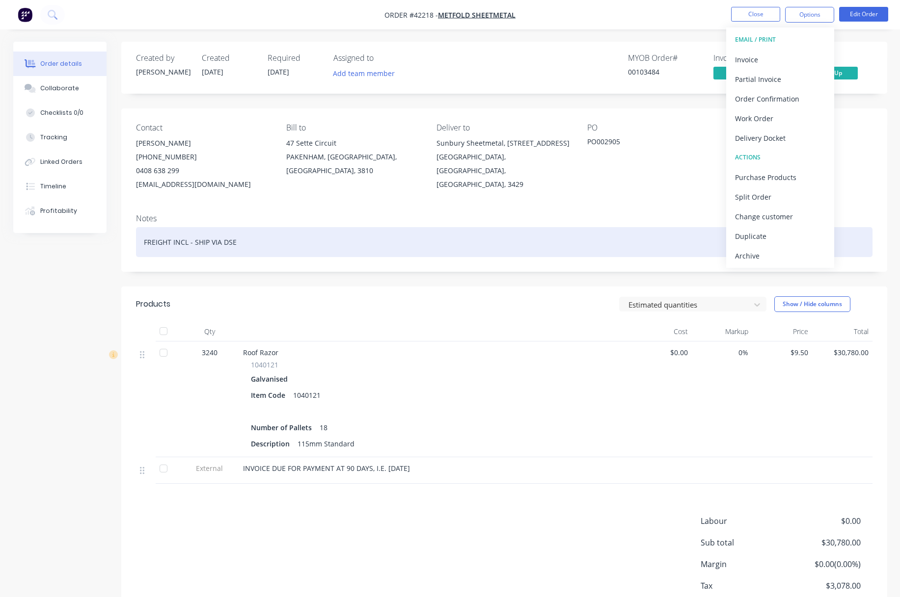
click at [748, 255] on div "Archive" at bounding box center [780, 256] width 90 height 14
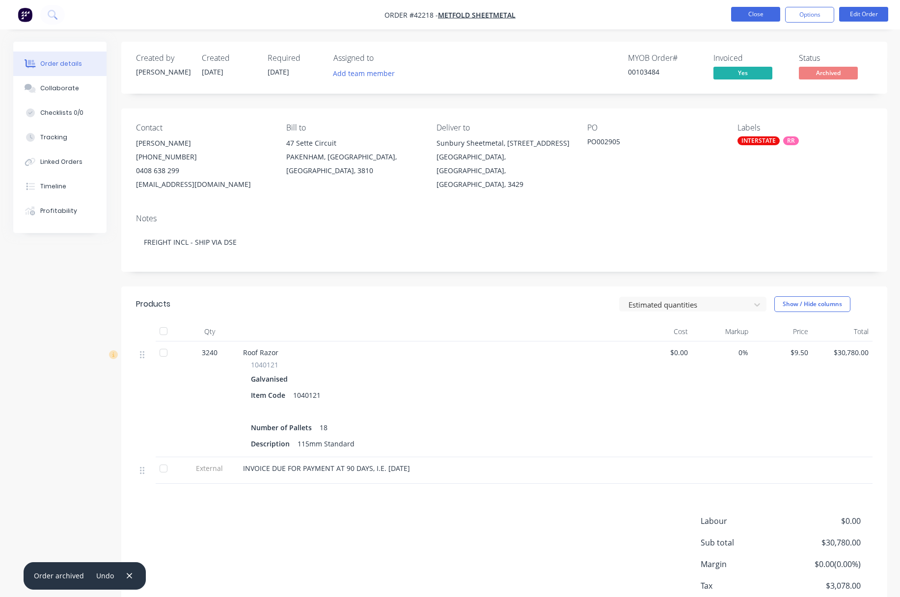
click at [759, 15] on button "Close" at bounding box center [755, 14] width 49 height 15
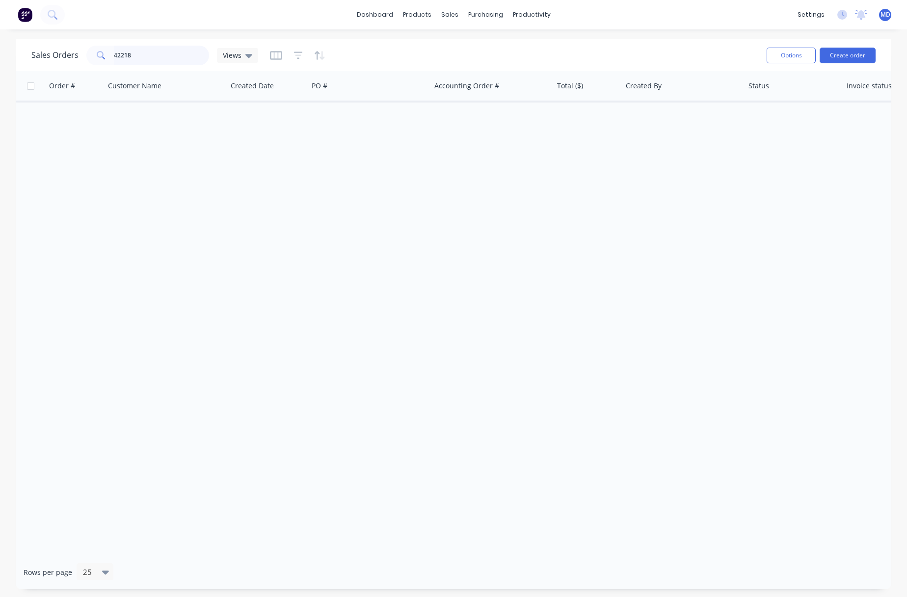
drag, startPoint x: 145, startPoint y: 58, endPoint x: 70, endPoint y: 69, distance: 75.8
click at [48, 62] on div "Sales Orders 42218 Views" at bounding box center [144, 56] width 227 height 20
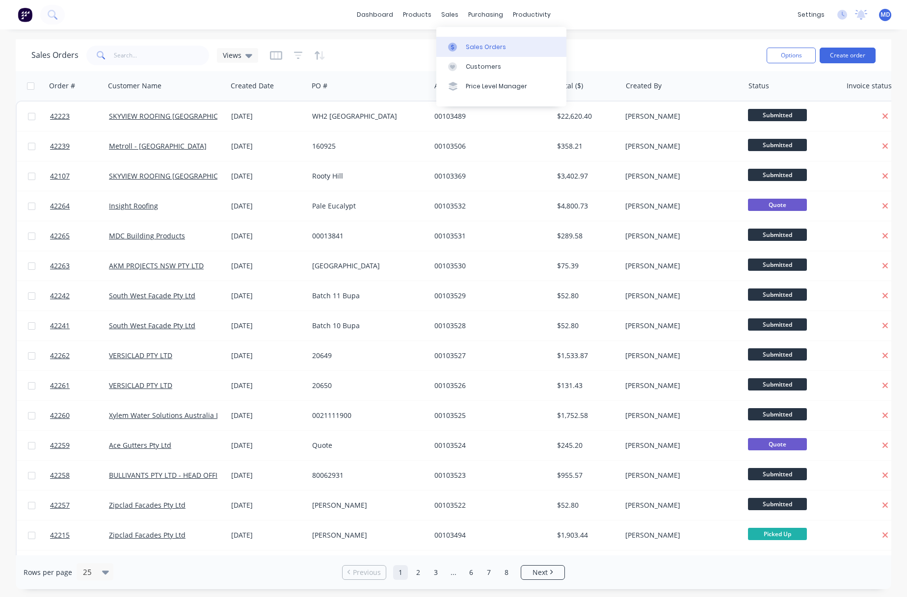
click at [482, 43] on div "Sales Orders" at bounding box center [486, 47] width 40 height 9
drag, startPoint x: 231, startPoint y: 54, endPoint x: 238, endPoint y: 74, distance: 21.3
click at [231, 54] on span "Views" at bounding box center [232, 55] width 19 height 10
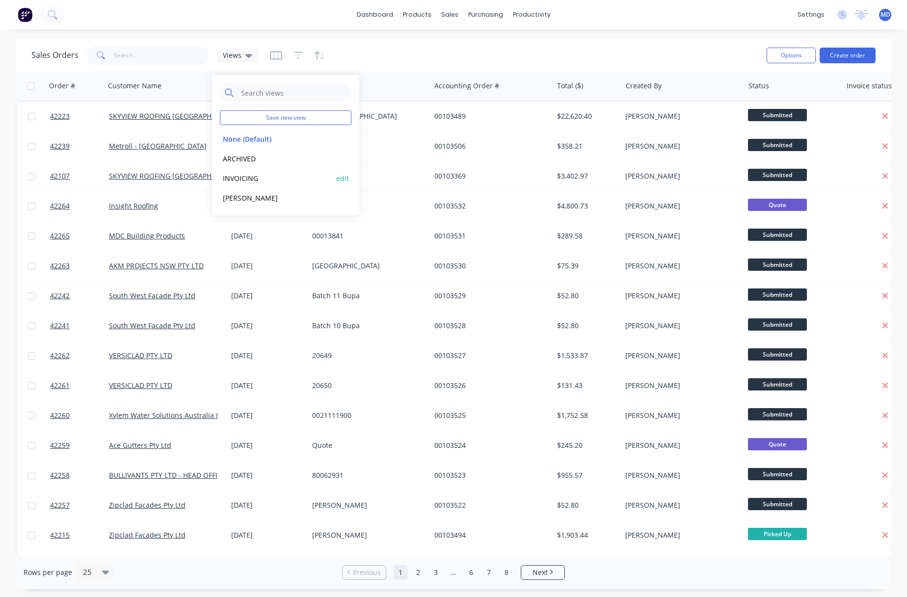
click at [249, 178] on button "INVOICING" at bounding box center [276, 178] width 112 height 11
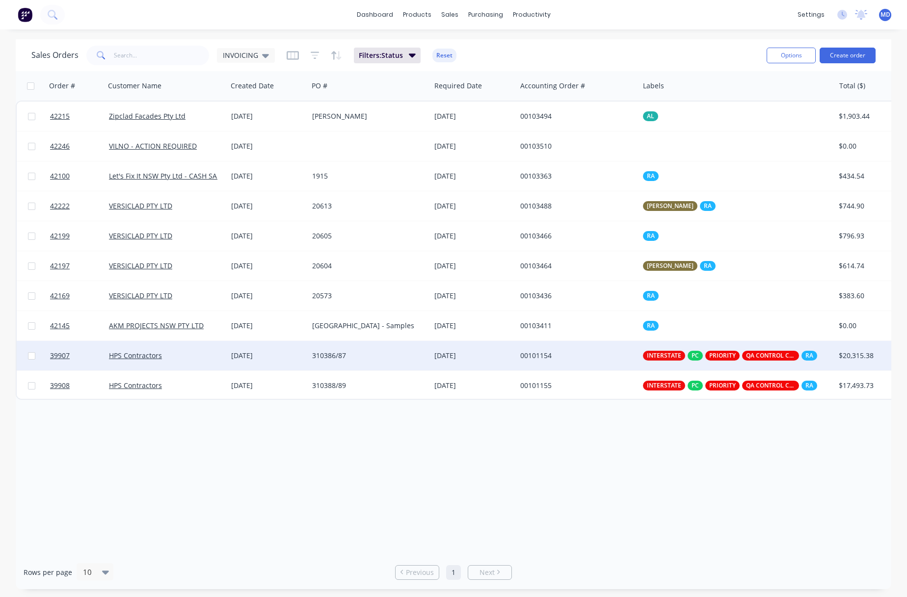
click at [199, 356] on div "HPS Contractors" at bounding box center [163, 356] width 109 height 10
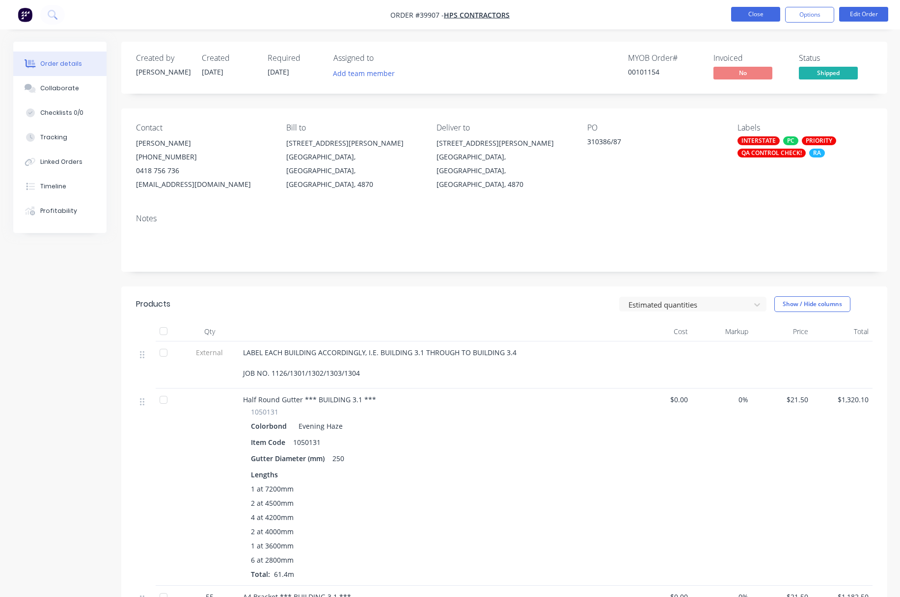
click at [745, 17] on button "Close" at bounding box center [755, 14] width 49 height 15
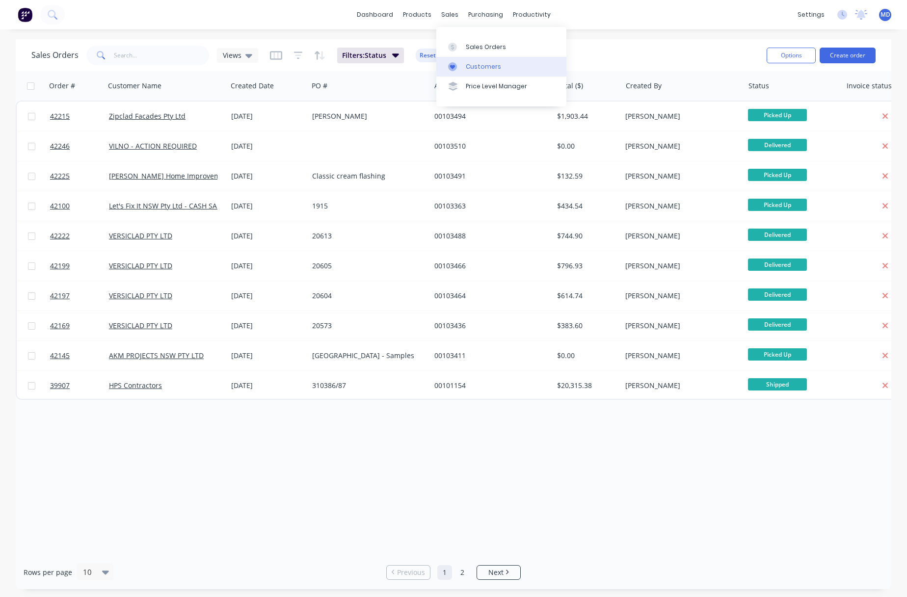
click at [483, 61] on link "Customers" at bounding box center [501, 67] width 130 height 20
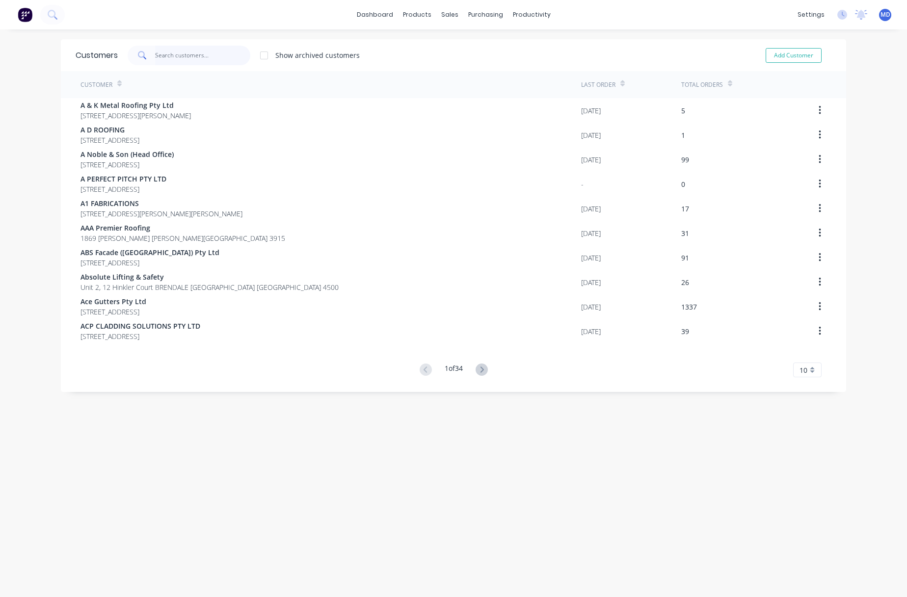
click at [182, 57] on input "text" at bounding box center [203, 56] width 96 height 20
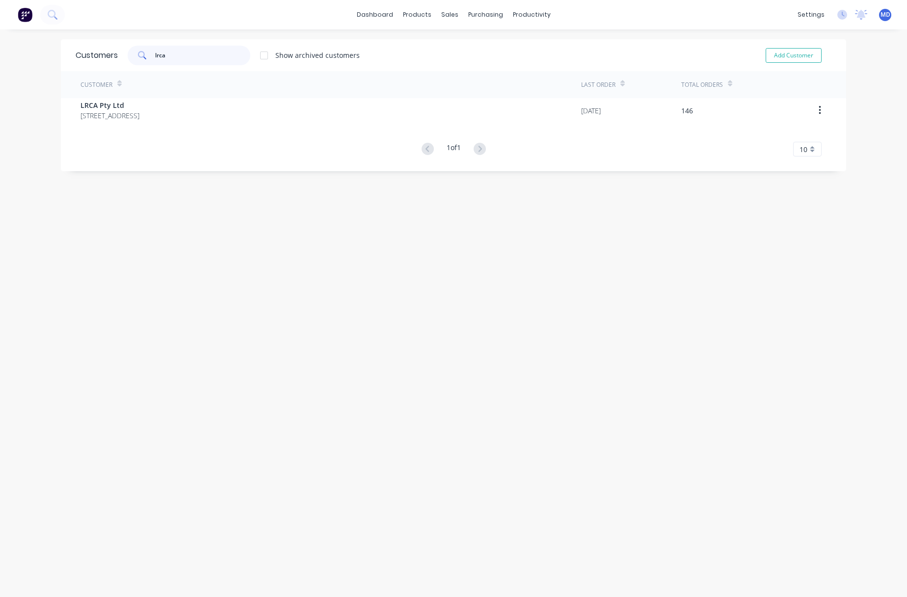
type input "lrca"
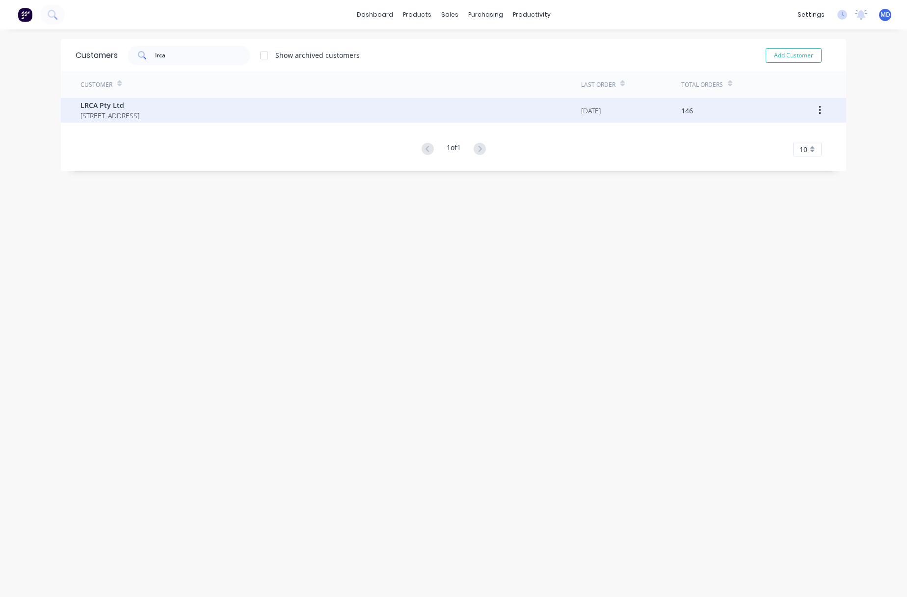
click at [93, 112] on span "[STREET_ADDRESS]" at bounding box center [110, 115] width 59 height 10
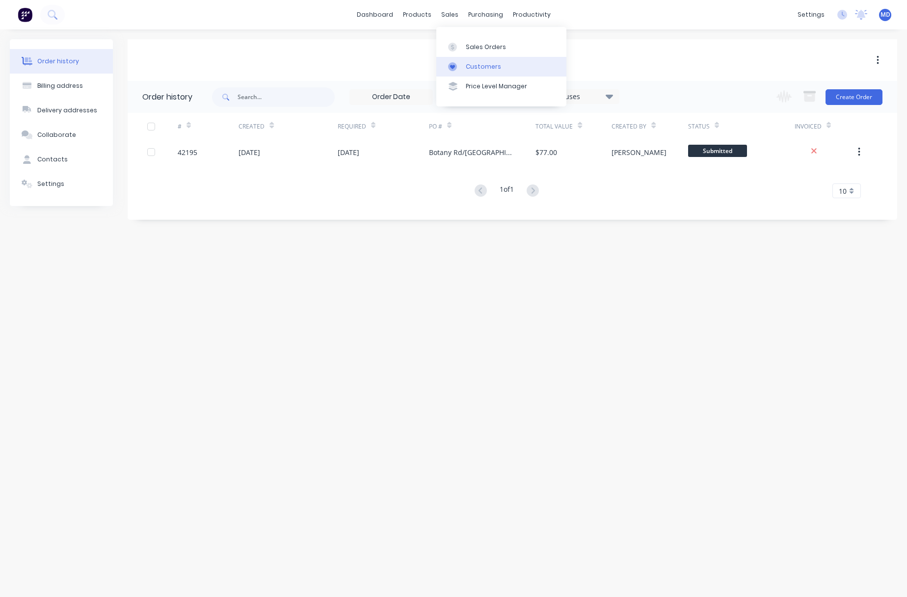
click at [488, 65] on div "Customers" at bounding box center [483, 66] width 35 height 9
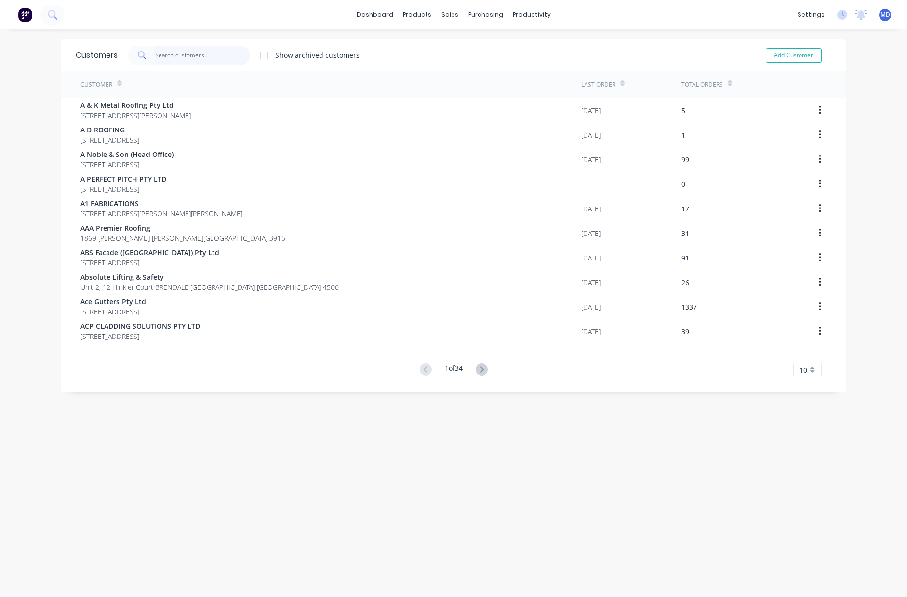
click at [184, 55] on input "text" at bounding box center [203, 56] width 96 height 20
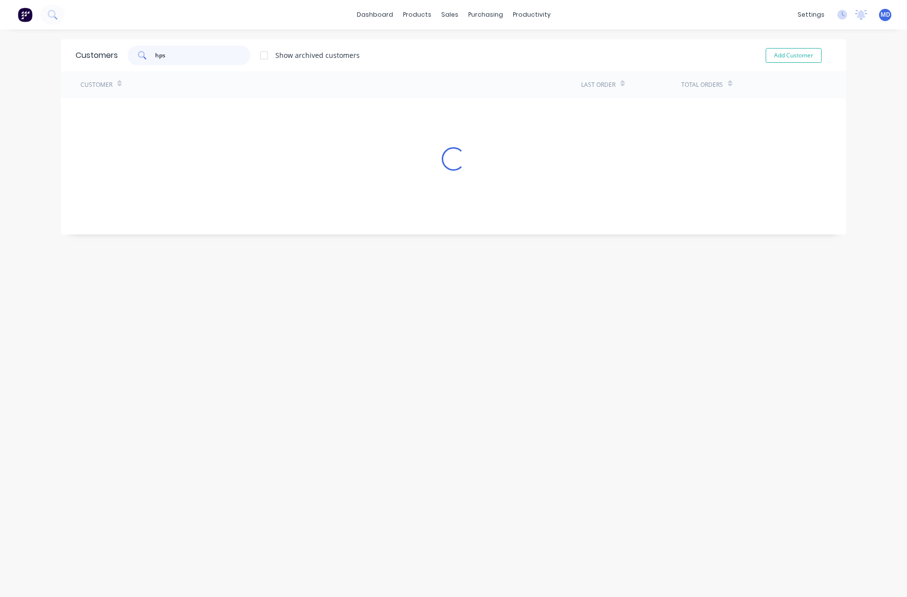
type input "hps"
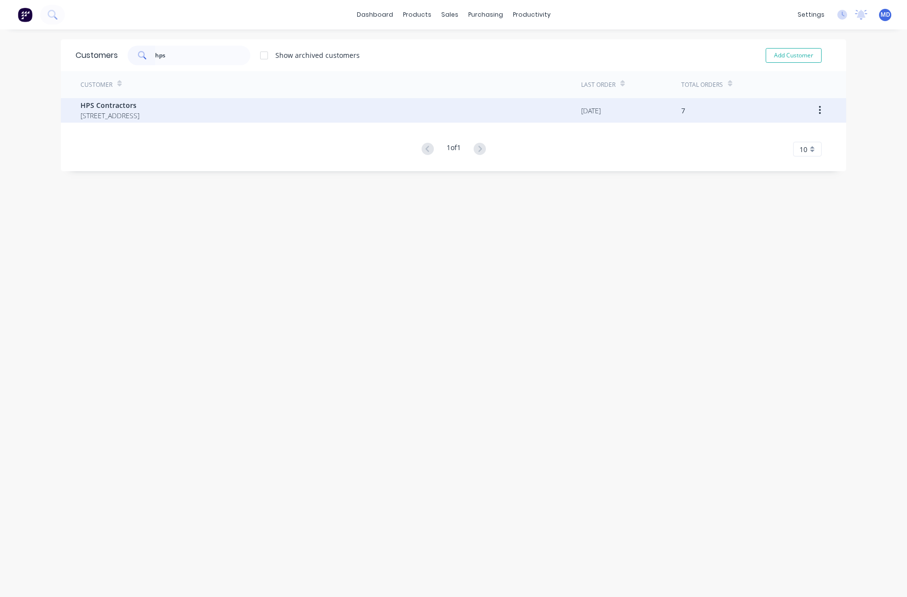
click at [125, 108] on span "HPS Contractors" at bounding box center [110, 105] width 59 height 10
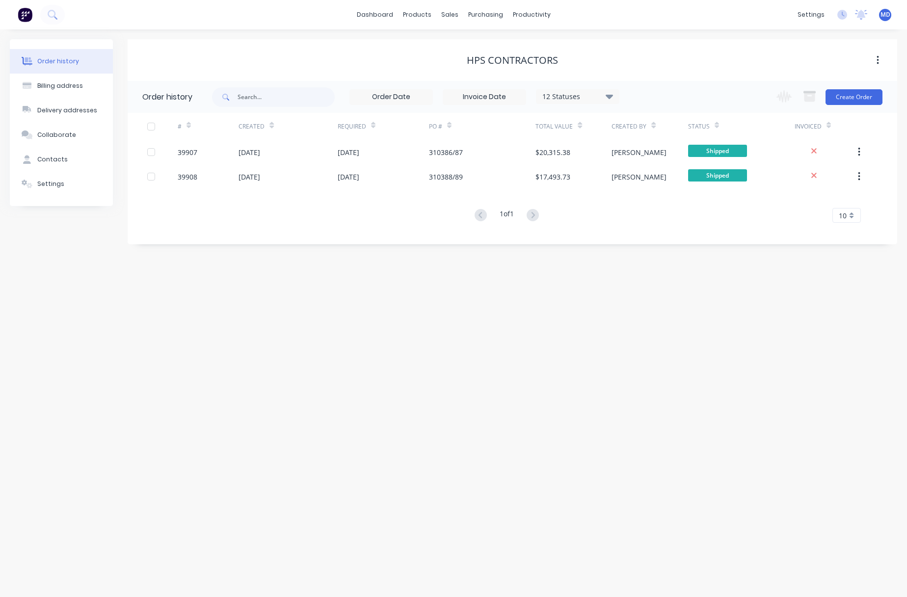
click at [607, 95] on icon at bounding box center [609, 96] width 7 height 4
drag, startPoint x: 643, startPoint y: 214, endPoint x: 685, endPoint y: 246, distance: 52.8
click at [659, 210] on label at bounding box center [659, 210] width 0 height 0
click at [659, 215] on input "checkbox" at bounding box center [663, 214] width 8 height 9
checkbox input "true"
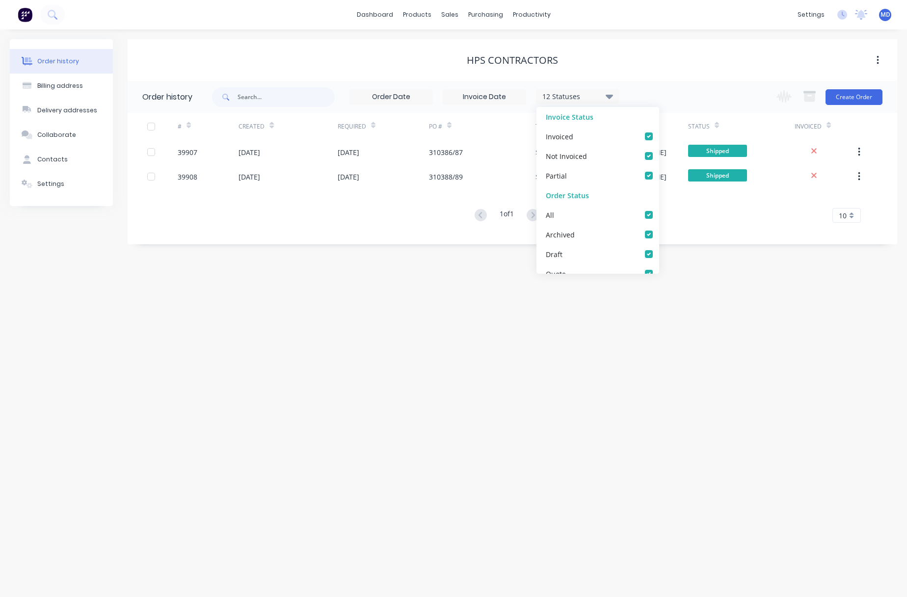
checkbox input "true"
click at [692, 268] on div "Order history Billing address Delivery addresses Collaborate Contacts Settings …" at bounding box center [453, 313] width 907 height 568
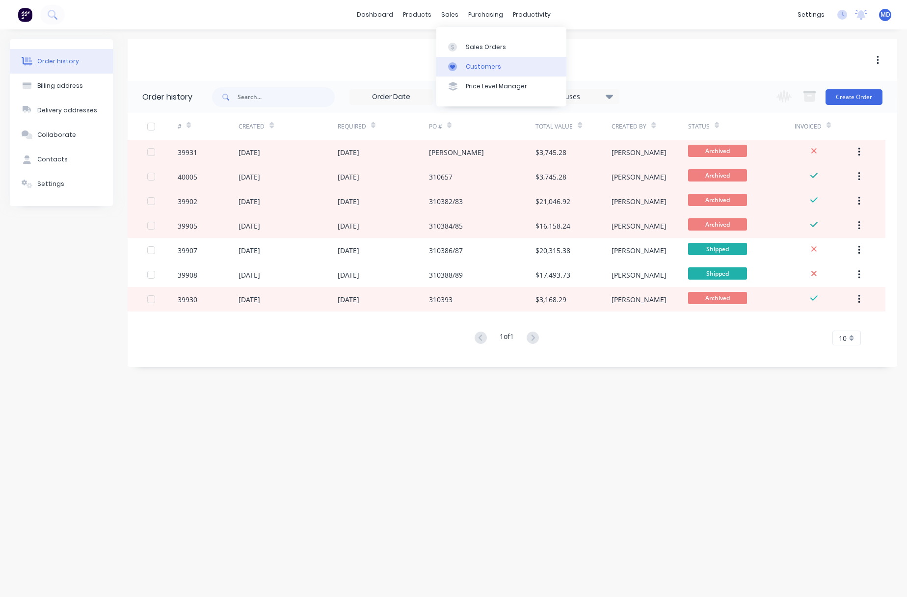
click at [481, 67] on div "Customers" at bounding box center [483, 66] width 35 height 9
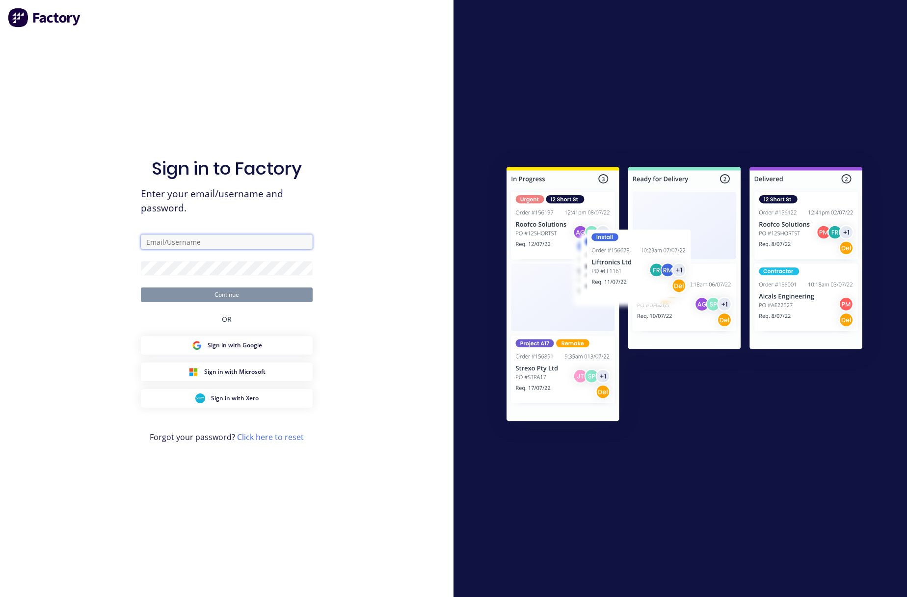
type input "[PERSON_NAME][EMAIL_ADDRESS][DOMAIN_NAME]"
click at [240, 293] on button "Continue" at bounding box center [227, 295] width 172 height 15
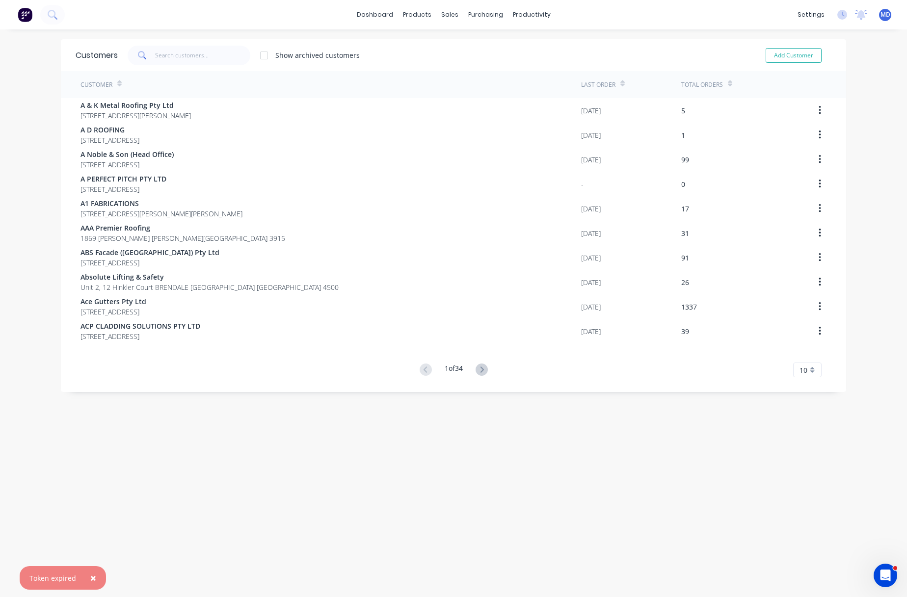
click at [95, 580] on button "×" at bounding box center [94, 579] width 26 height 24
click at [212, 50] on input "text" at bounding box center [203, 56] width 96 height 20
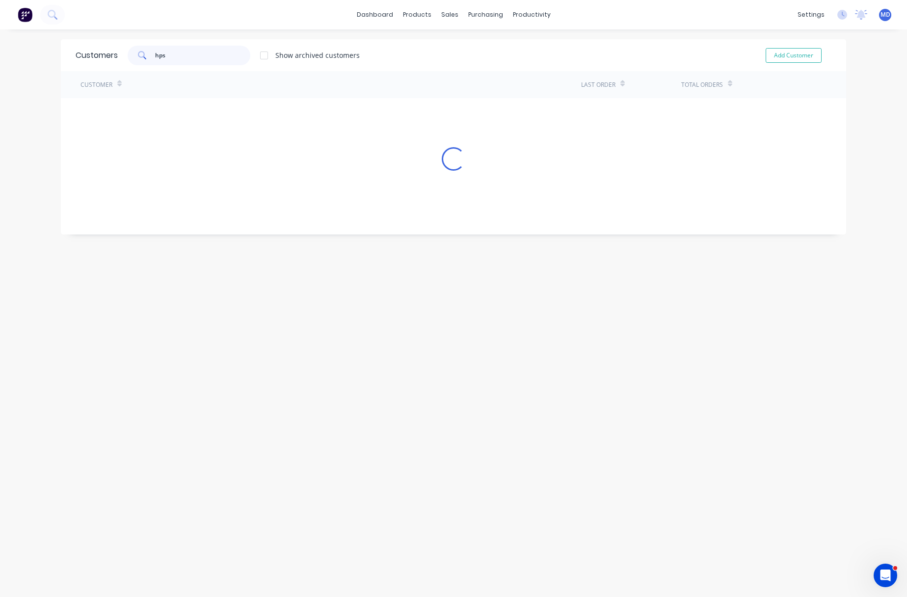
type input "hps"
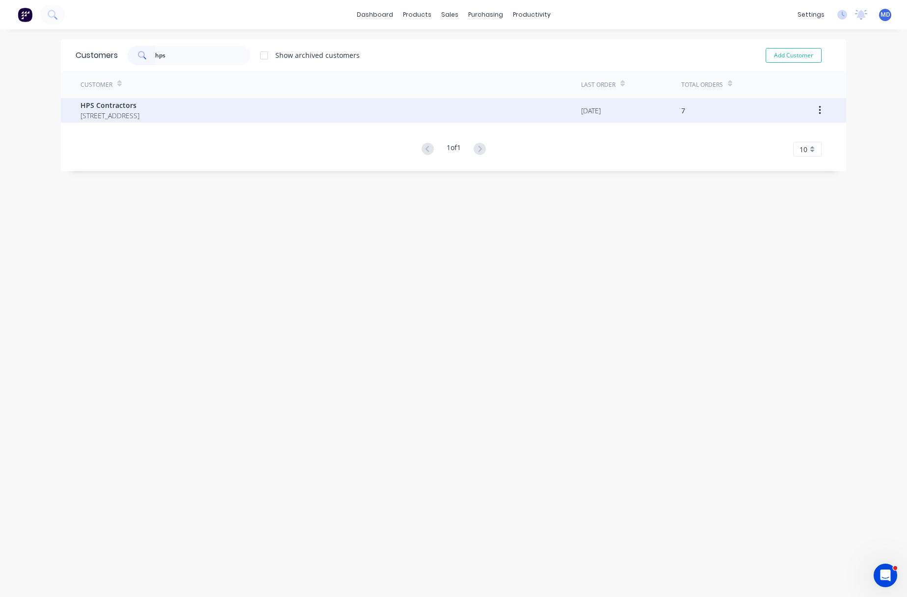
click at [126, 110] on span "[STREET_ADDRESS]" at bounding box center [110, 115] width 59 height 10
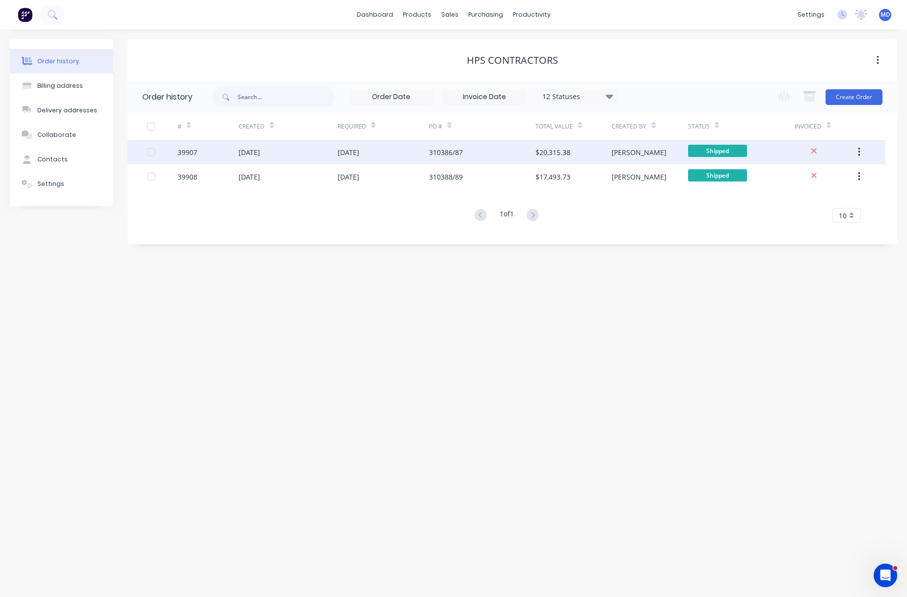
click at [305, 155] on div "[DATE]" at bounding box center [288, 152] width 99 height 25
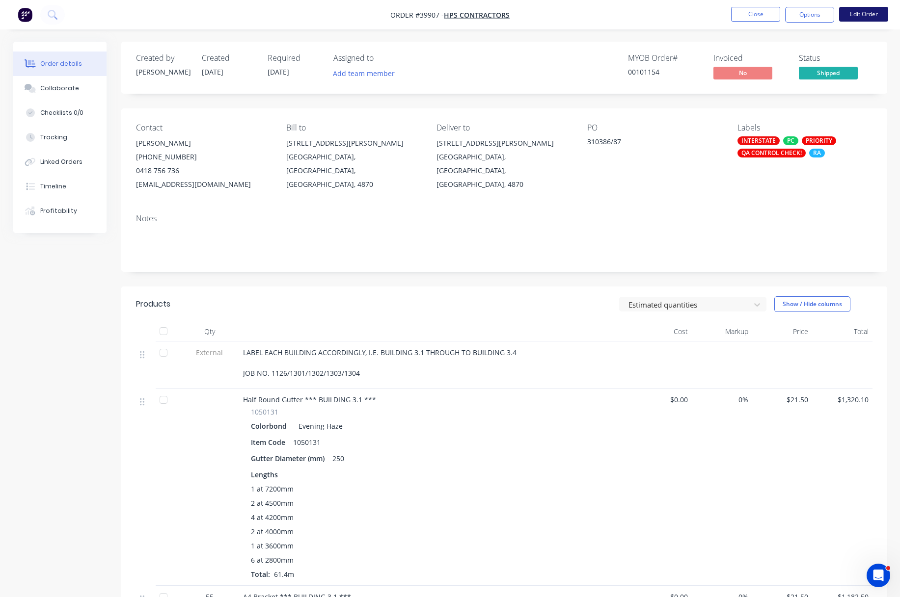
click at [765, 10] on button "Edit Order" at bounding box center [863, 14] width 49 height 15
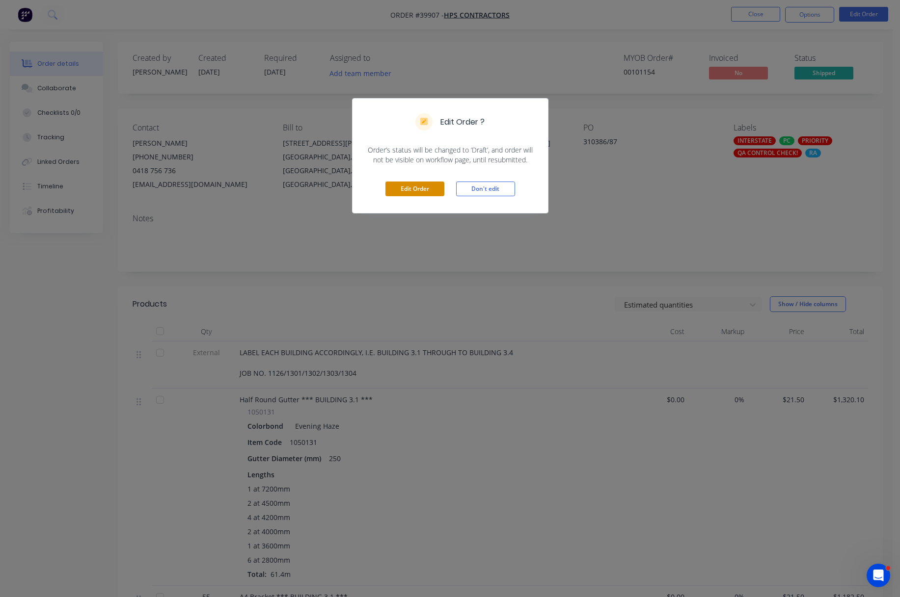
click at [414, 188] on button "Edit Order" at bounding box center [414, 189] width 59 height 15
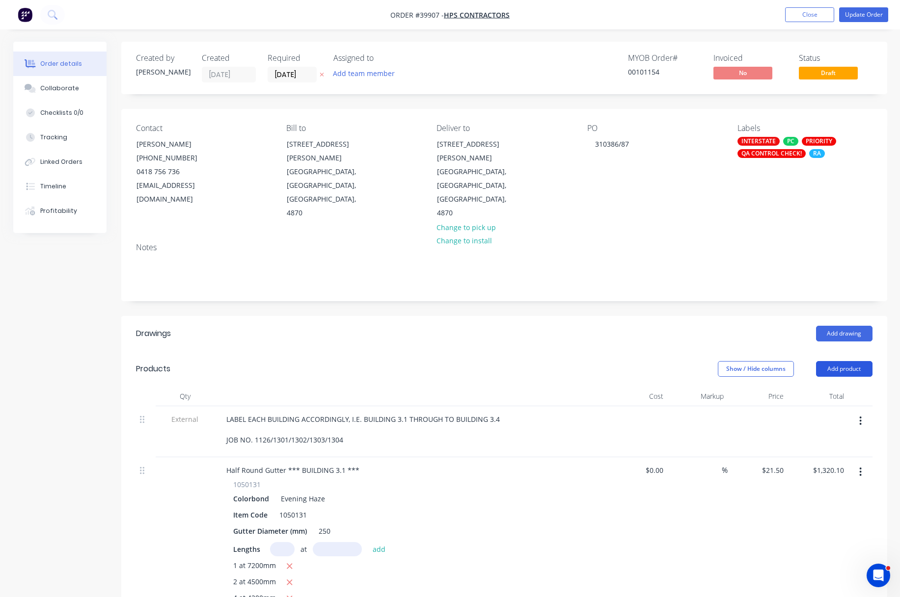
click at [765, 361] on button "Add product" at bounding box center [844, 369] width 56 height 16
click at [765, 524] on div "Notes (External)" at bounding box center [826, 531] width 76 height 14
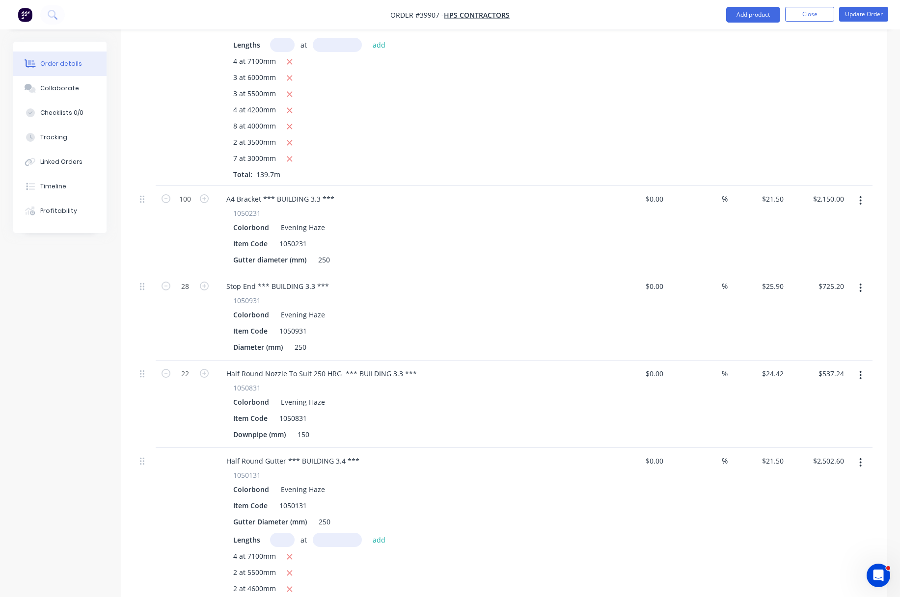
scroll to position [2046, 0]
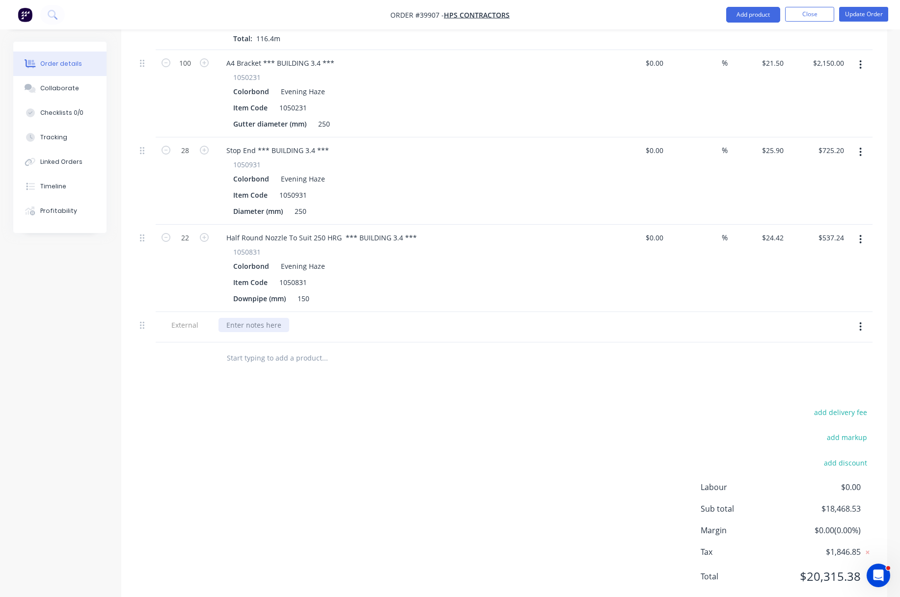
click at [252, 318] on div at bounding box center [253, 325] width 71 height 14
drag, startPoint x: 227, startPoint y: 297, endPoint x: 492, endPoint y: 369, distance: 275.3
click at [442, 312] on div "Please note that this invoice is due for payment in [DATE]" at bounding box center [411, 327] width 393 height 30
copy div "Please note that this invoice is due for payment in [DATE]"
click at [493, 312] on div "Please note that this invoice is due for payment in [DATE]" at bounding box center [411, 327] width 393 height 30
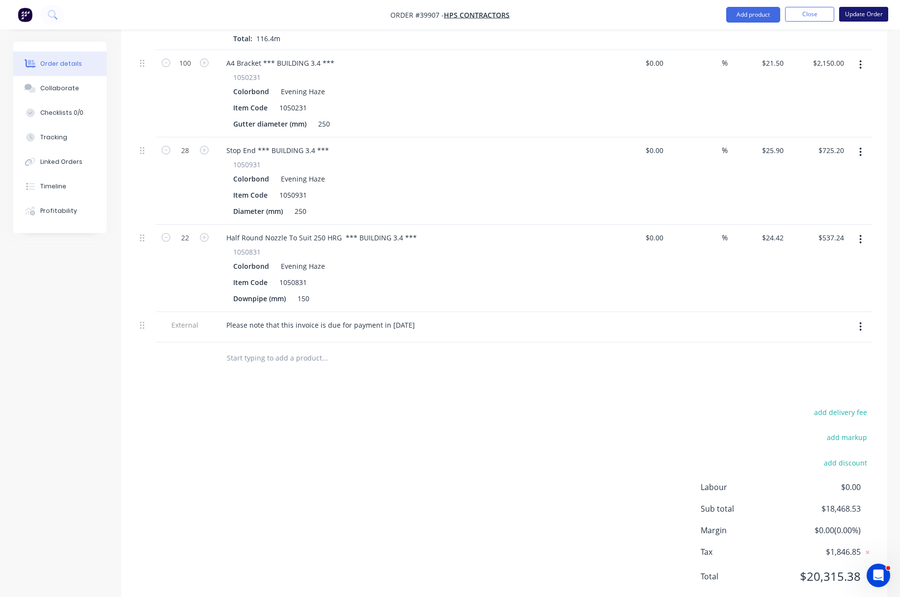
click at [765, 14] on button "Update Order" at bounding box center [863, 14] width 49 height 15
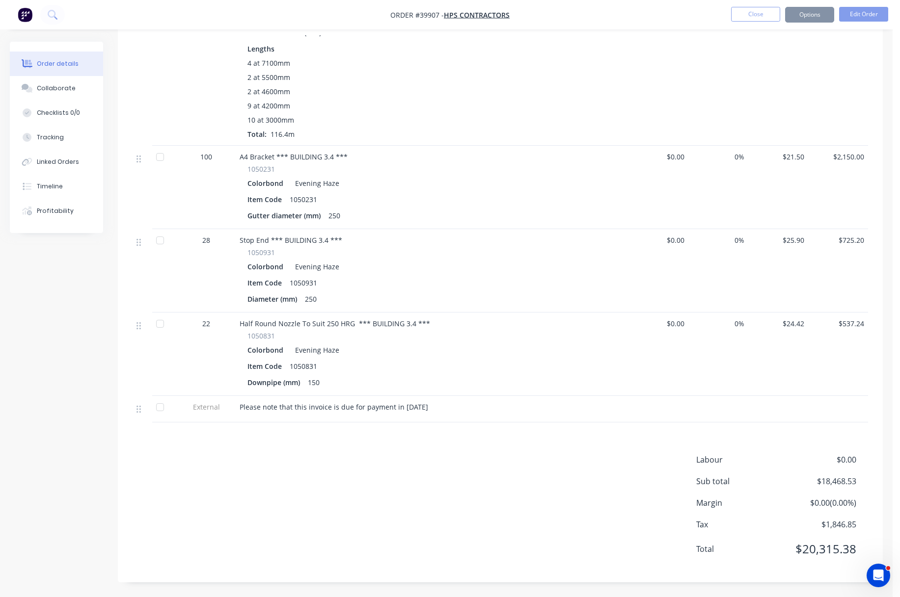
scroll to position [0, 0]
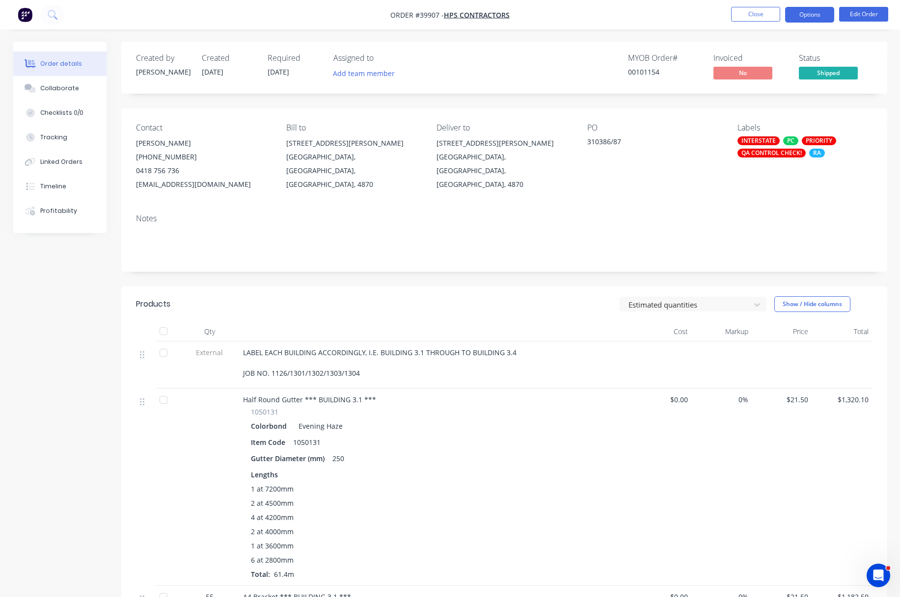
click at [765, 18] on button "Options" at bounding box center [809, 15] width 49 height 16
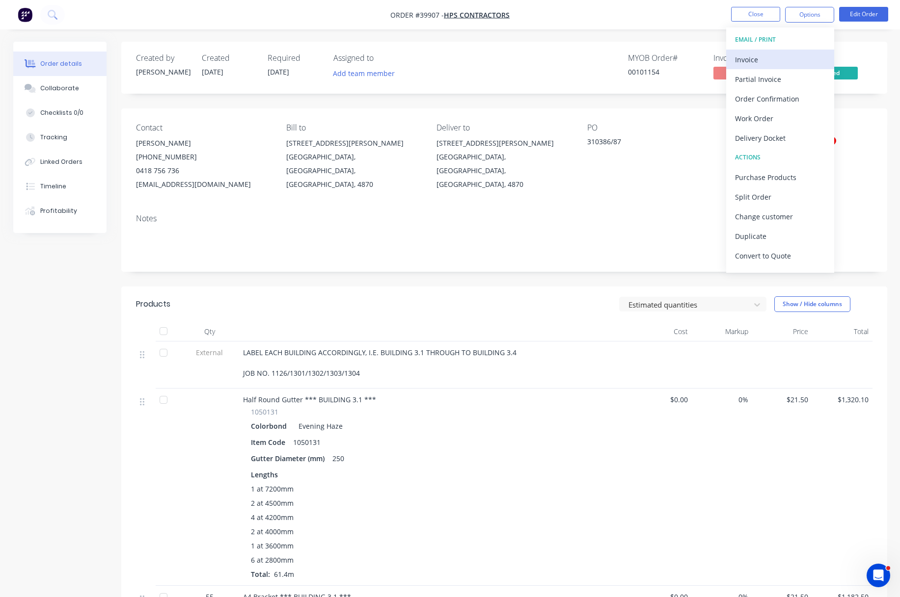
click at [755, 61] on div "Invoice" at bounding box center [780, 60] width 90 height 14
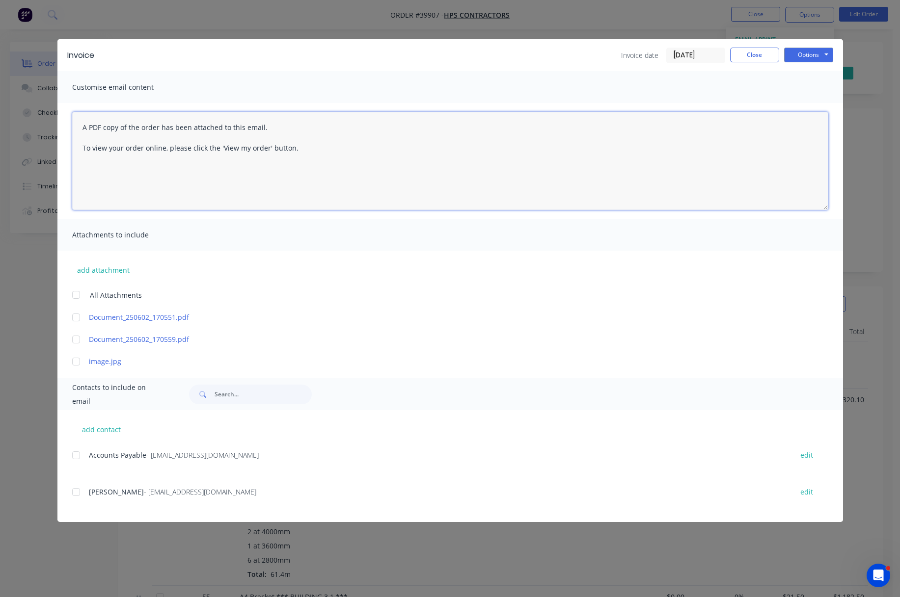
click at [83, 128] on textarea "A PDF copy of the order has been attached to this email. To view your order onl…" at bounding box center [450, 161] width 756 height 98
paste textarea "Please note that this invoice is due for payment in [DATE]"
click at [371, 124] on textarea ""Please note that this invoice is due for payment in [DATE]" A PDF copy of the …" at bounding box center [450, 161] width 756 height 98
drag, startPoint x: 305, startPoint y: 126, endPoint x: 70, endPoint y: 123, distance: 234.7
click at [70, 123] on div ""Please note that this invoice is due for payment in [DATE]" A PDF copy of the …" at bounding box center [449, 161] width 785 height 116
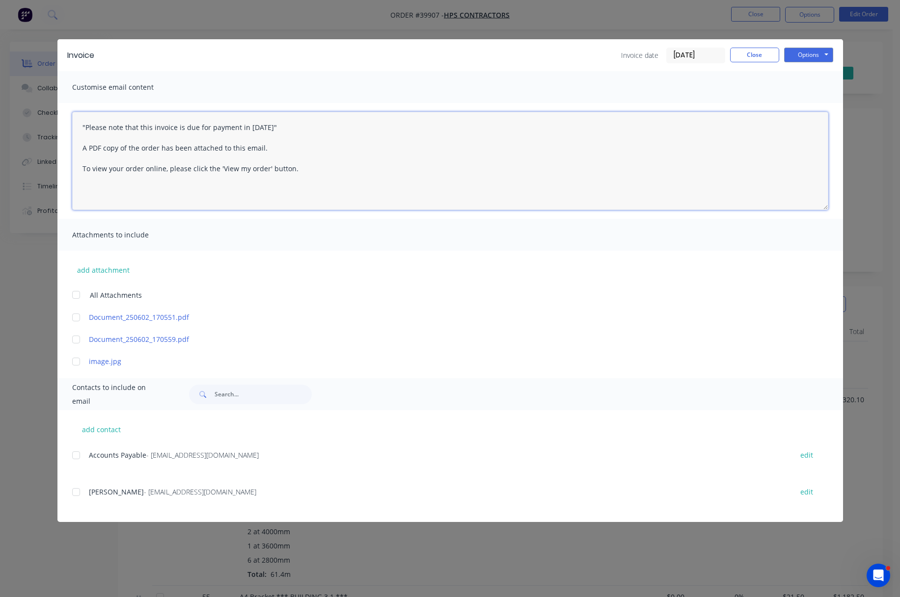
click at [371, 142] on textarea ""Please note that this invoice is due for payment in [DATE]" A PDF copy of the …" at bounding box center [450, 161] width 756 height 98
drag, startPoint x: 82, startPoint y: 128, endPoint x: 332, endPoint y: 126, distance: 249.9
click at [332, 126] on textarea ""Please note that this invoice is due for payment in [DATE]" A PDF copy of the …" at bounding box center [450, 161] width 756 height 98
type textarea ""Please note that this invoice is due for payment in [DATE]" A PDF copy of the …"
click at [441, 247] on div "Attachments to include" at bounding box center [449, 235] width 785 height 32
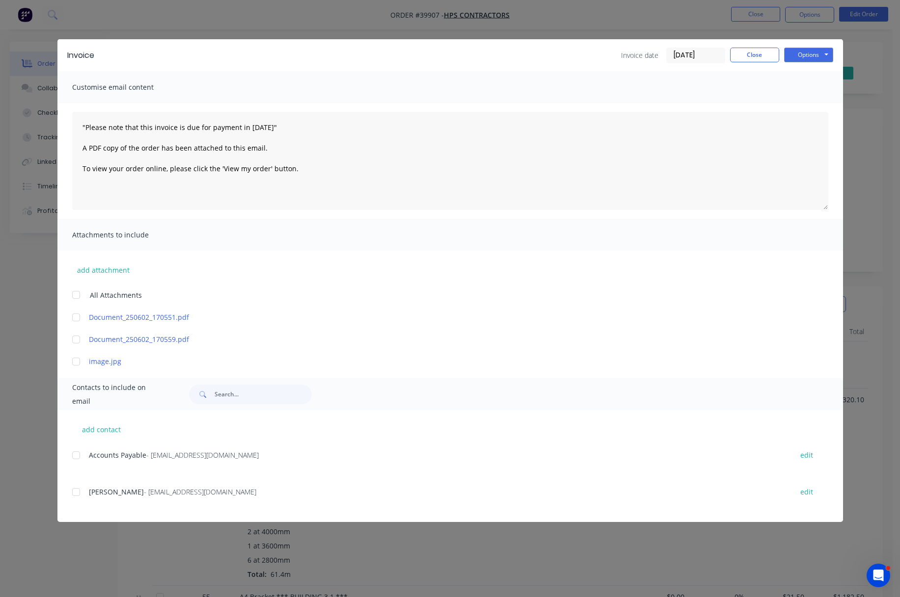
click at [78, 459] on div at bounding box center [76, 456] width 20 height 20
click at [765, 54] on button "Options" at bounding box center [808, 55] width 49 height 15
click at [765, 99] on button "Email" at bounding box center [815, 105] width 63 height 16
click at [762, 55] on button "Close" at bounding box center [754, 55] width 49 height 15
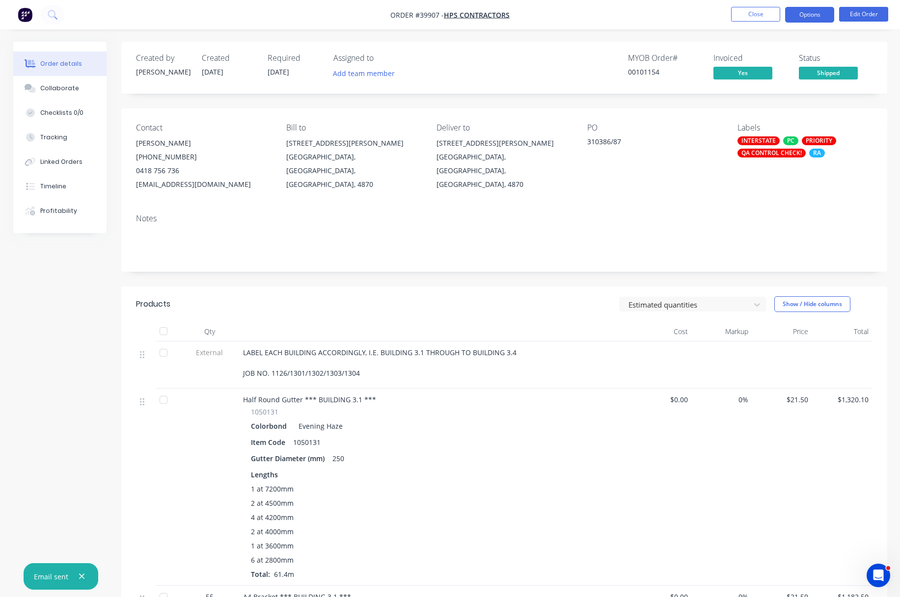
click at [765, 12] on button "Options" at bounding box center [809, 15] width 49 height 16
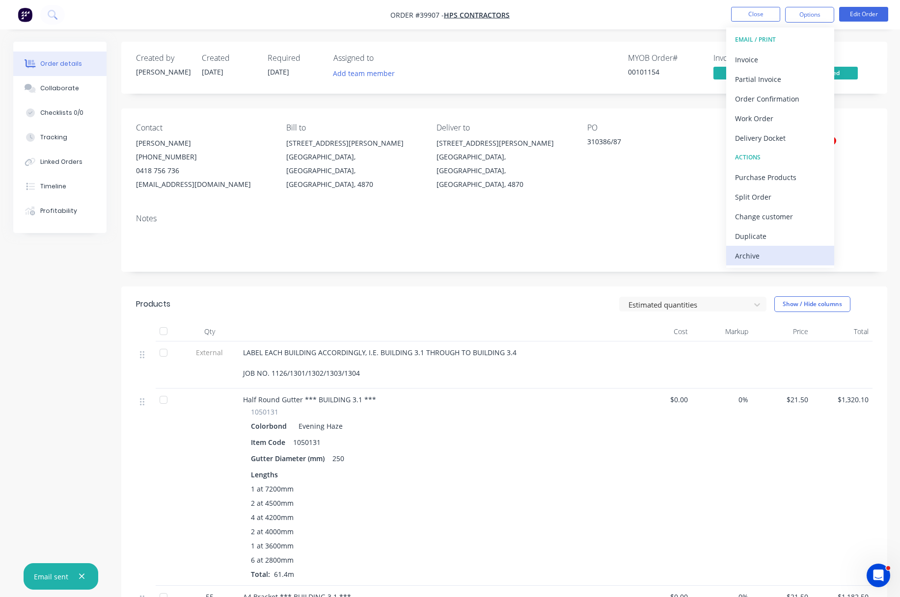
click at [747, 252] on div "Archive" at bounding box center [780, 256] width 90 height 14
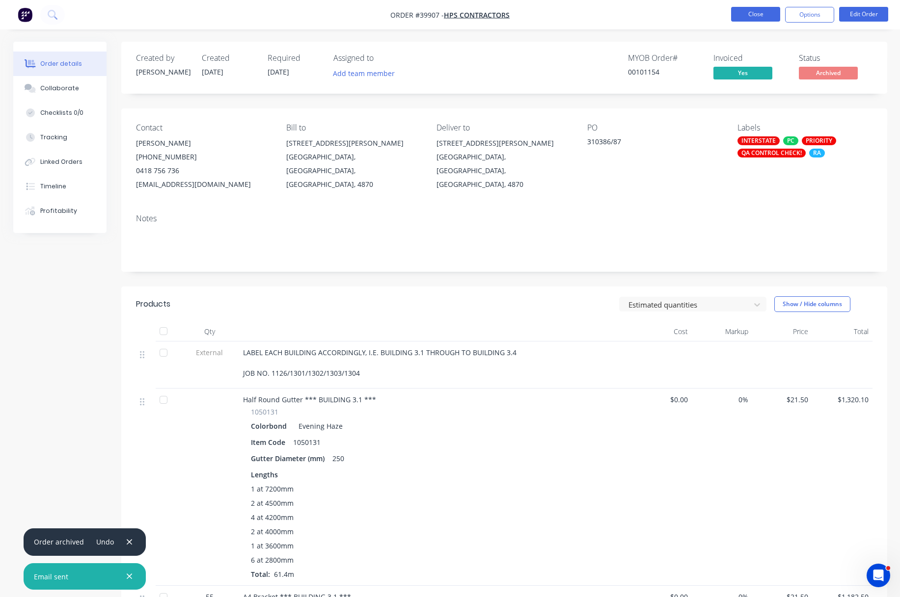
click at [745, 13] on button "Close" at bounding box center [755, 14] width 49 height 15
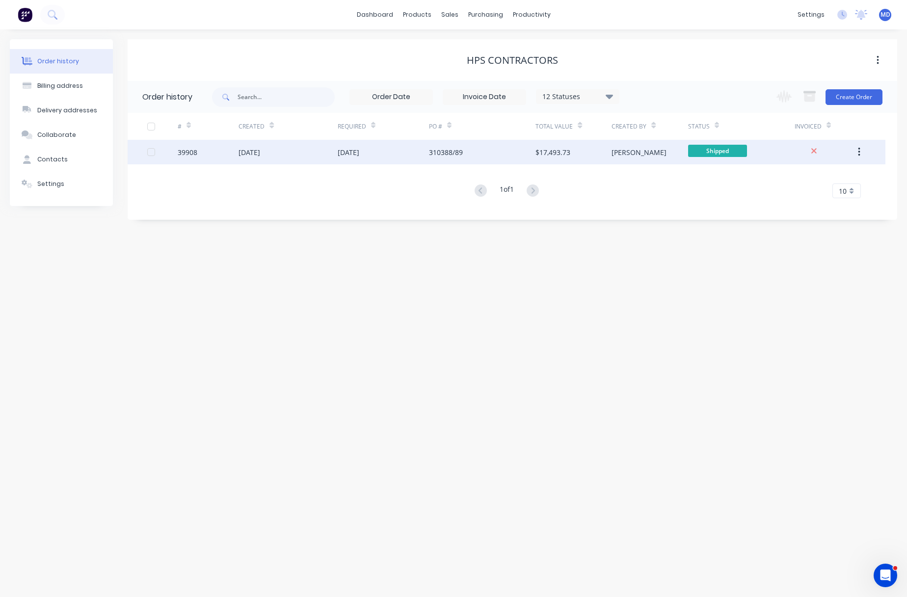
click at [484, 147] on div "310388/89" at bounding box center [482, 152] width 107 height 25
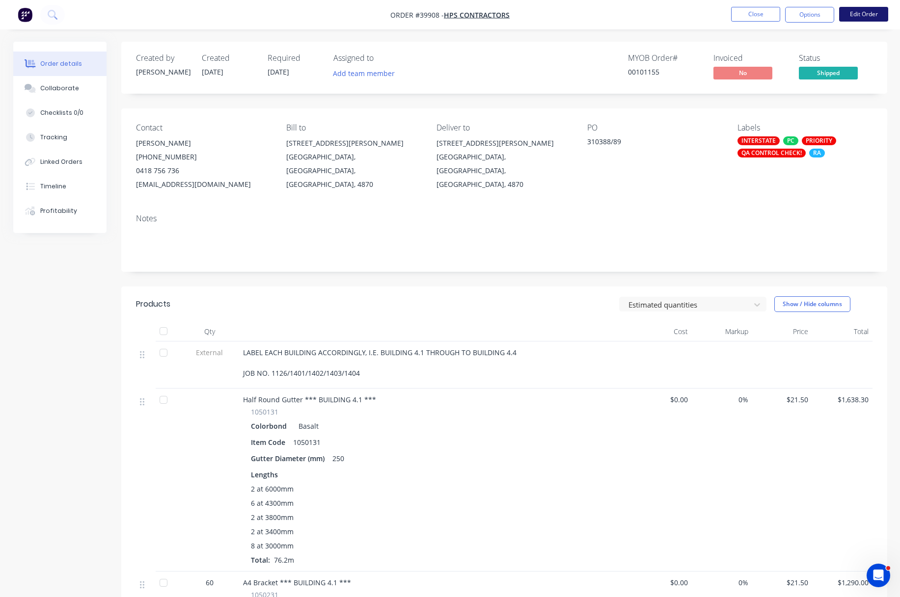
click at [765, 12] on button "Edit Order" at bounding box center [863, 14] width 49 height 15
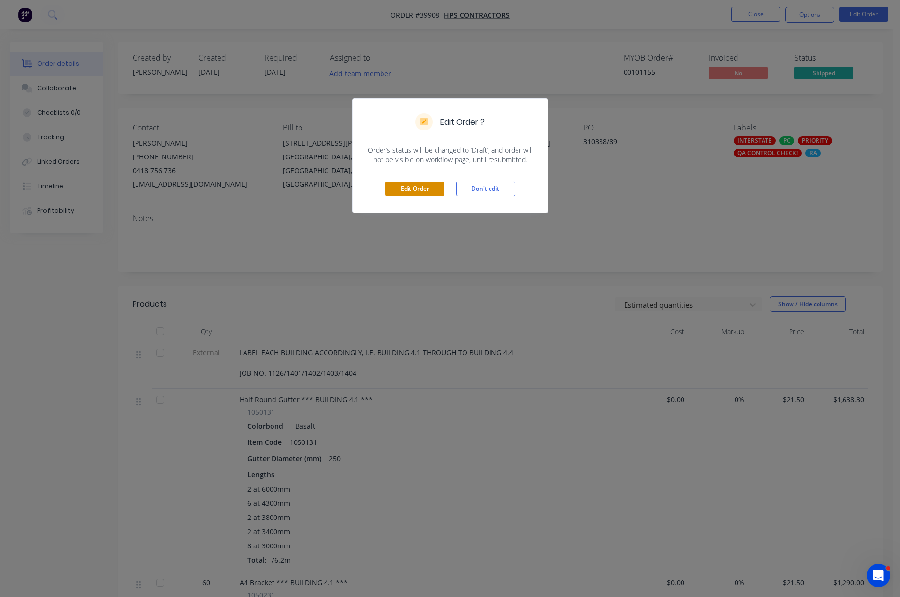
click at [415, 183] on button "Edit Order" at bounding box center [414, 189] width 59 height 15
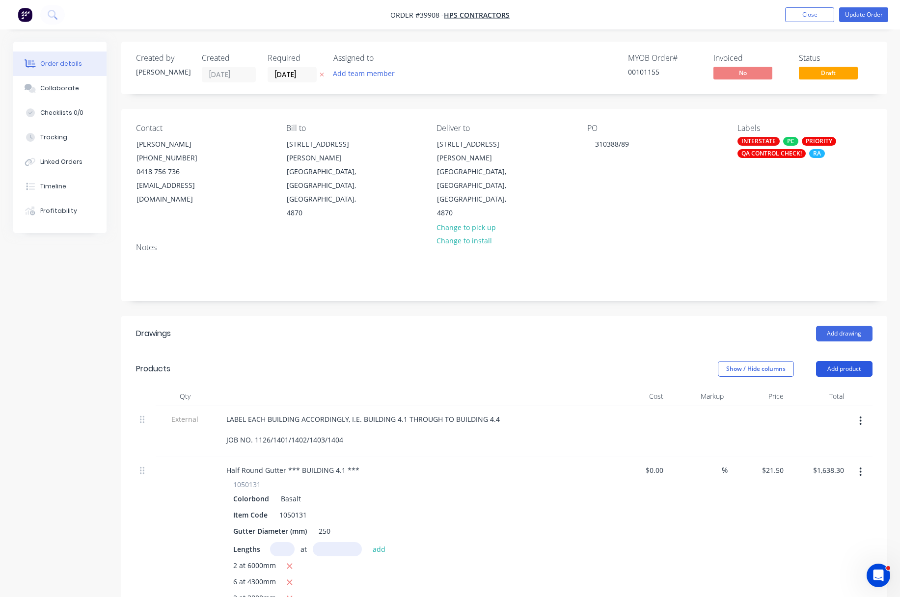
click at [765, 361] on button "Add product" at bounding box center [844, 369] width 56 height 16
click at [765, 524] on div "Notes (External)" at bounding box center [826, 531] width 76 height 14
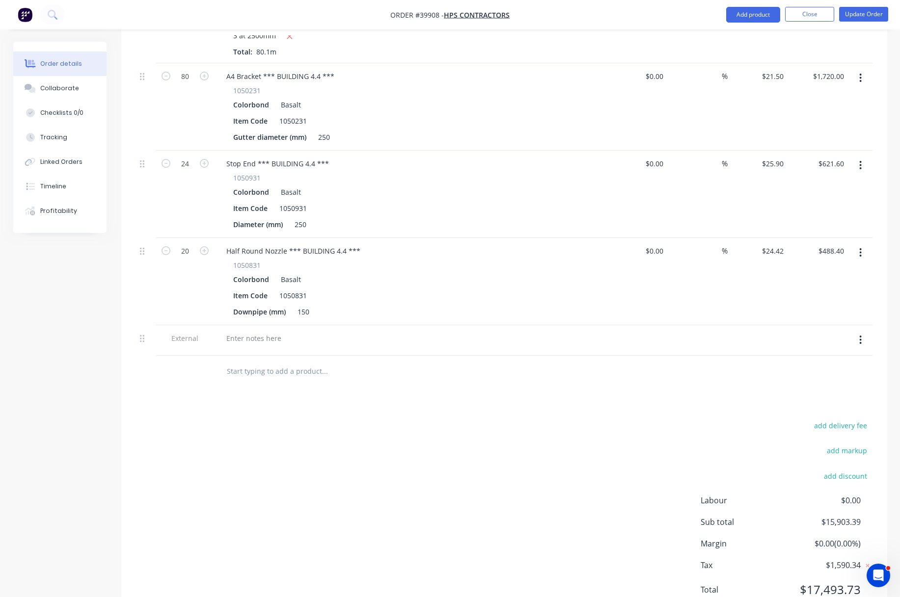
scroll to position [2062, 0]
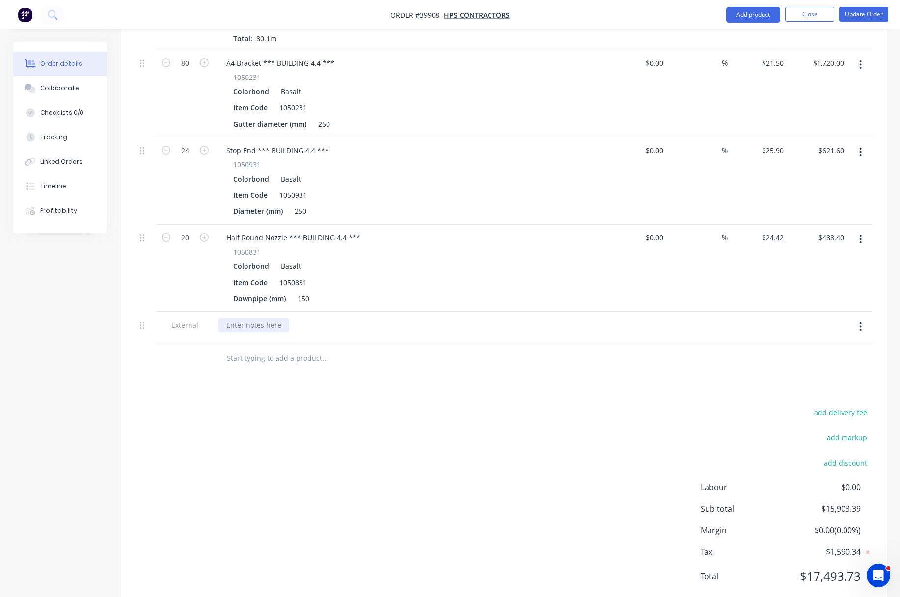
click at [282, 318] on div at bounding box center [253, 325] width 71 height 14
paste div
click at [412, 318] on div "Please note that this invoice is due for payment in [DATE]" at bounding box center [320, 325] width 204 height 14
click at [765, 14] on button "Update Order" at bounding box center [863, 14] width 49 height 15
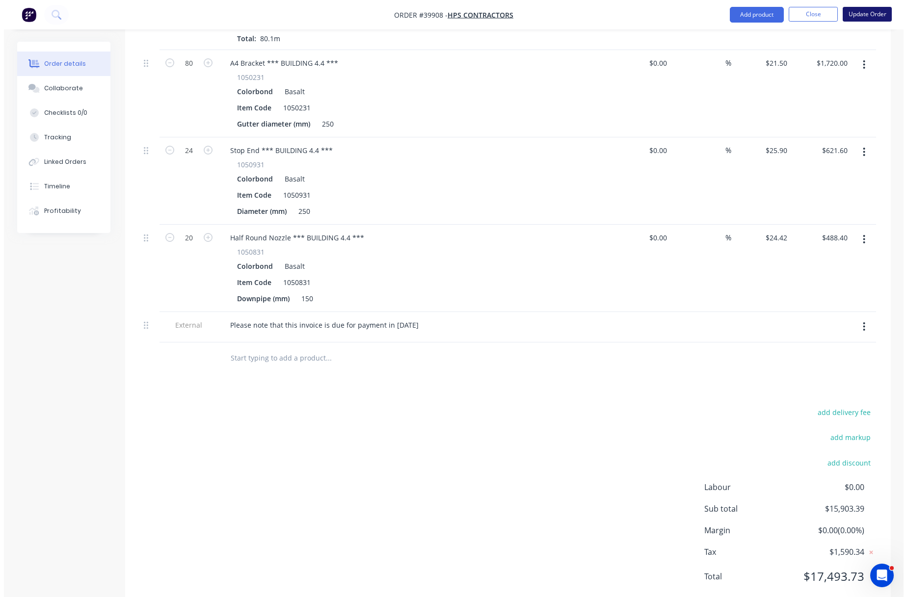
scroll to position [0, 0]
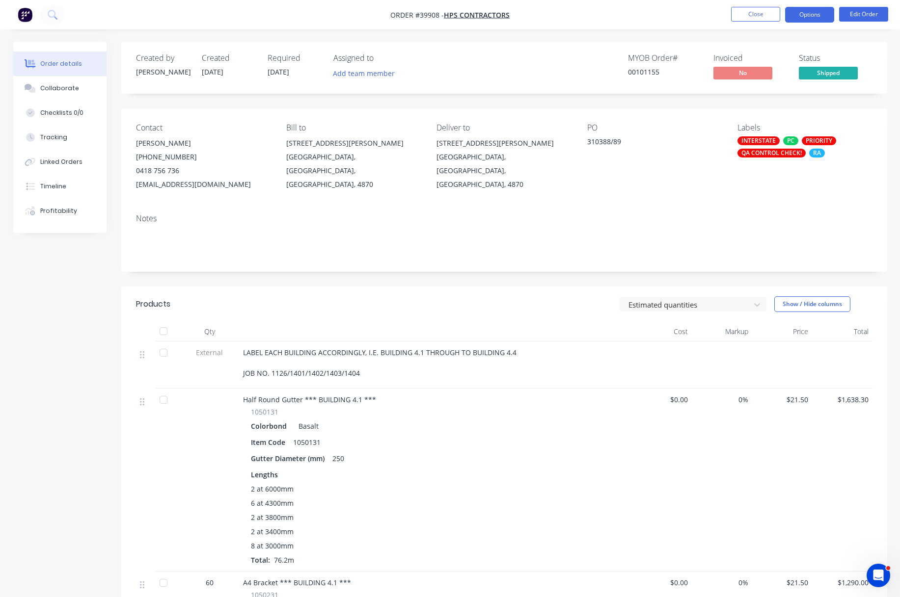
click at [765, 13] on button "Options" at bounding box center [809, 15] width 49 height 16
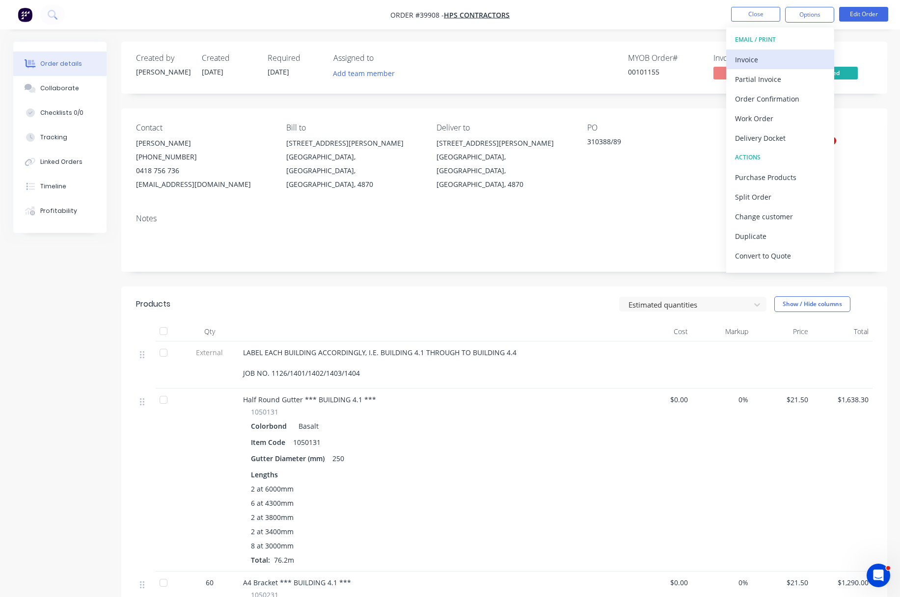
click at [750, 61] on div "Invoice" at bounding box center [780, 60] width 90 height 14
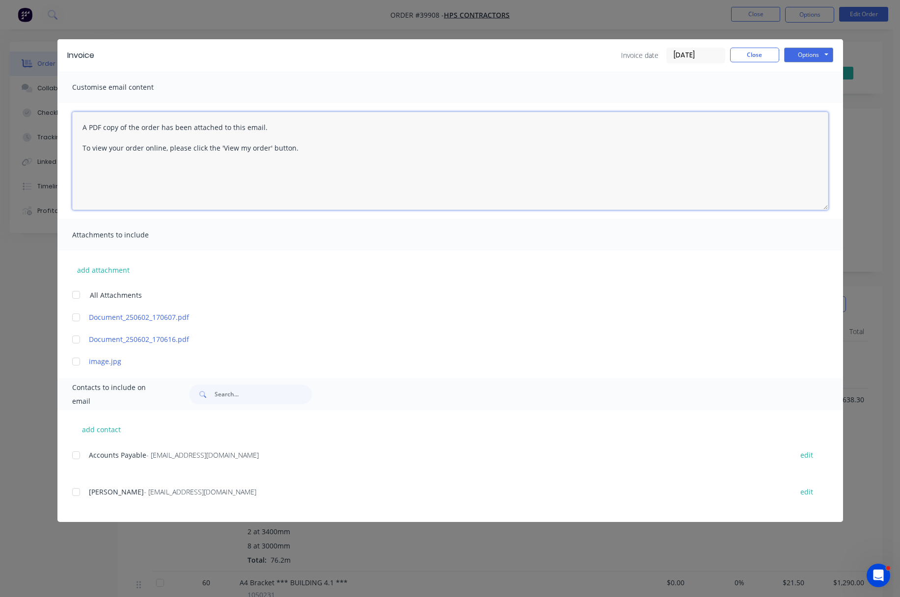
click at [83, 128] on textarea "A PDF copy of the order has been attached to this email. To view your order onl…" at bounding box center [450, 161] width 756 height 98
paste textarea "Please note that this invoice is due for payment in [DATE]"
click at [270, 128] on textarea ""Please note that this invoice is due for payment in [DATE] A PDF copy of the o…" at bounding box center [450, 161] width 756 height 98
drag, startPoint x: 78, startPoint y: 453, endPoint x: 174, endPoint y: 458, distance: 96.8
click at [78, 454] on div at bounding box center [76, 456] width 20 height 20
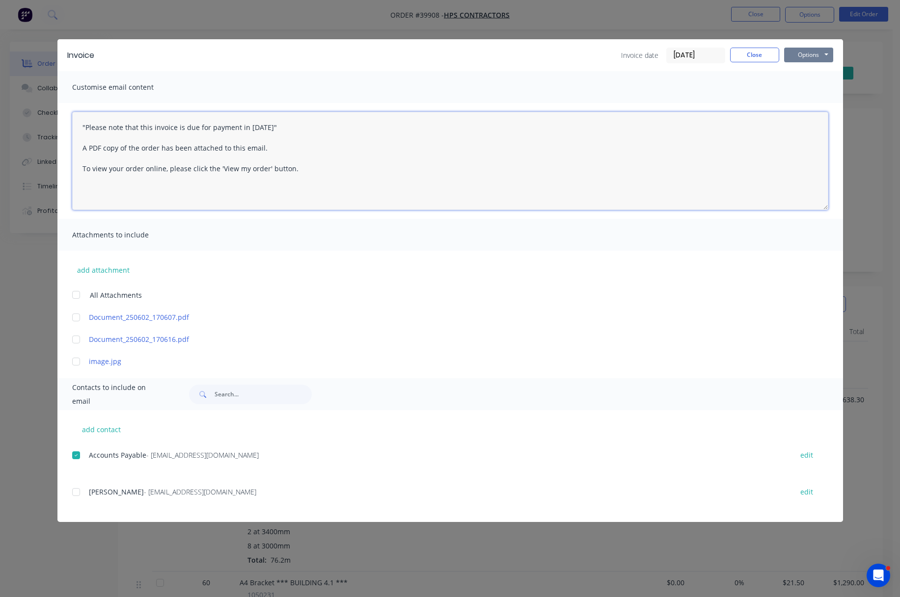
type textarea ""Please note that this invoice is due for payment in [DATE]" A PDF copy of the …"
click at [765, 55] on button "Options" at bounding box center [808, 55] width 49 height 15
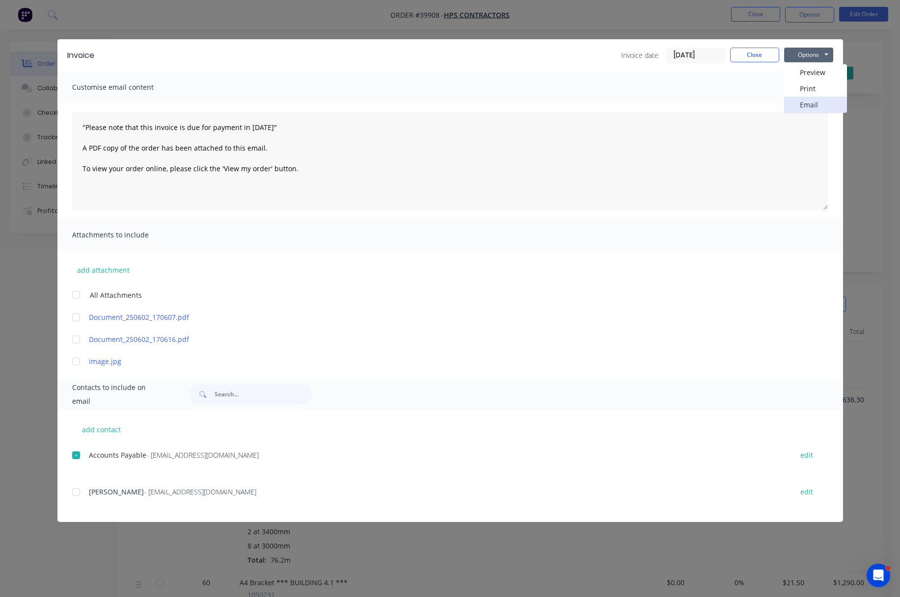
click at [765, 104] on button "Email" at bounding box center [815, 105] width 63 height 16
click at [756, 58] on button "Close" at bounding box center [754, 55] width 49 height 15
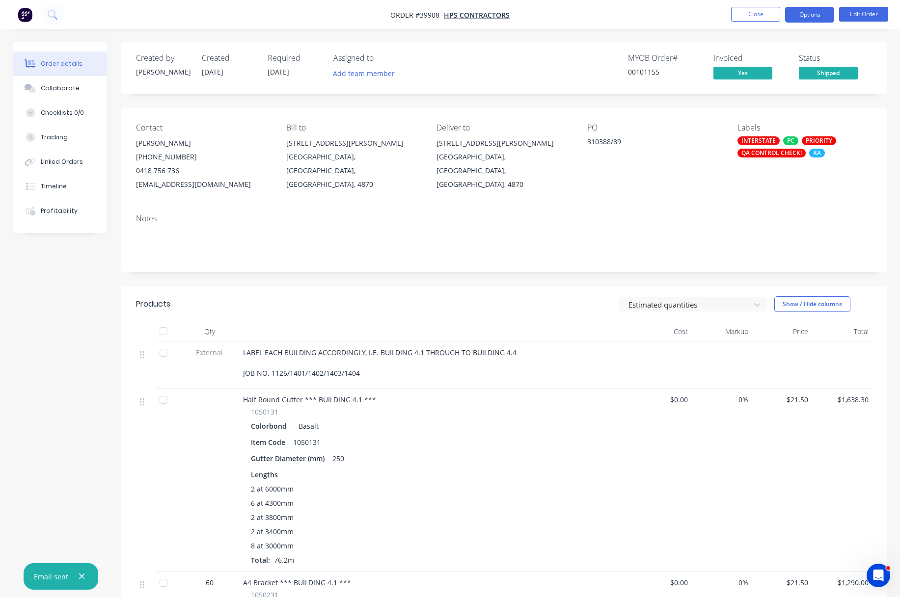
click at [765, 15] on button "Options" at bounding box center [809, 15] width 49 height 16
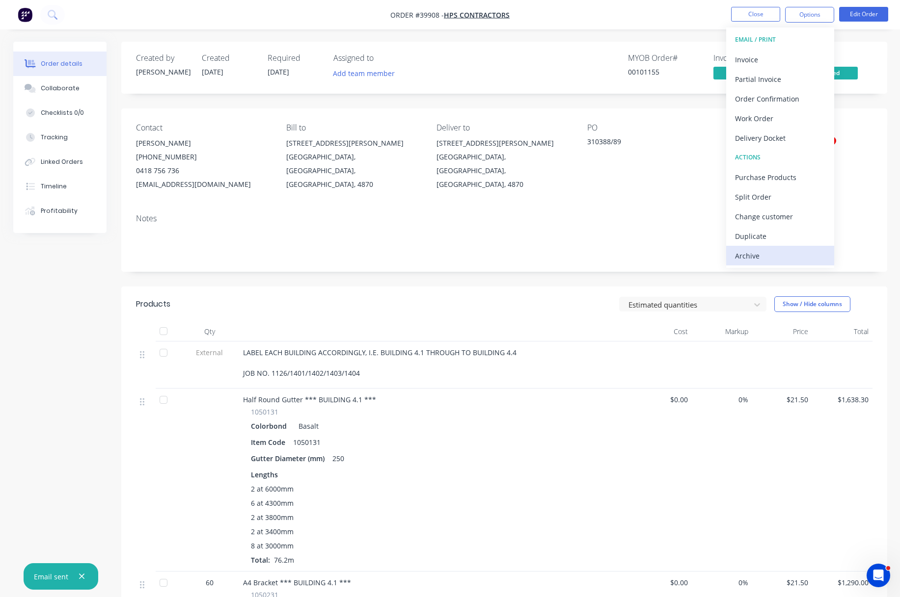
click at [741, 254] on div "Archive" at bounding box center [780, 256] width 90 height 14
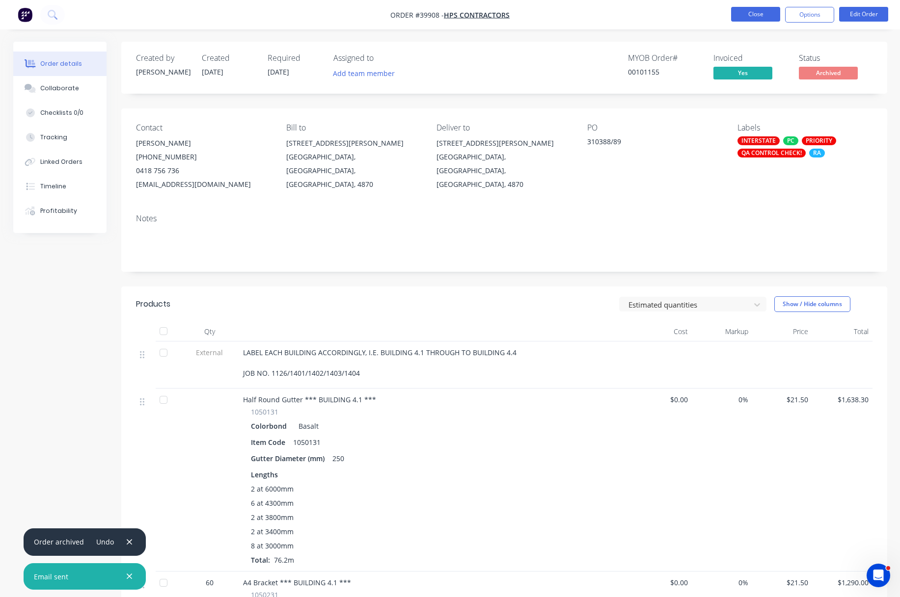
click at [758, 9] on button "Close" at bounding box center [755, 14] width 49 height 15
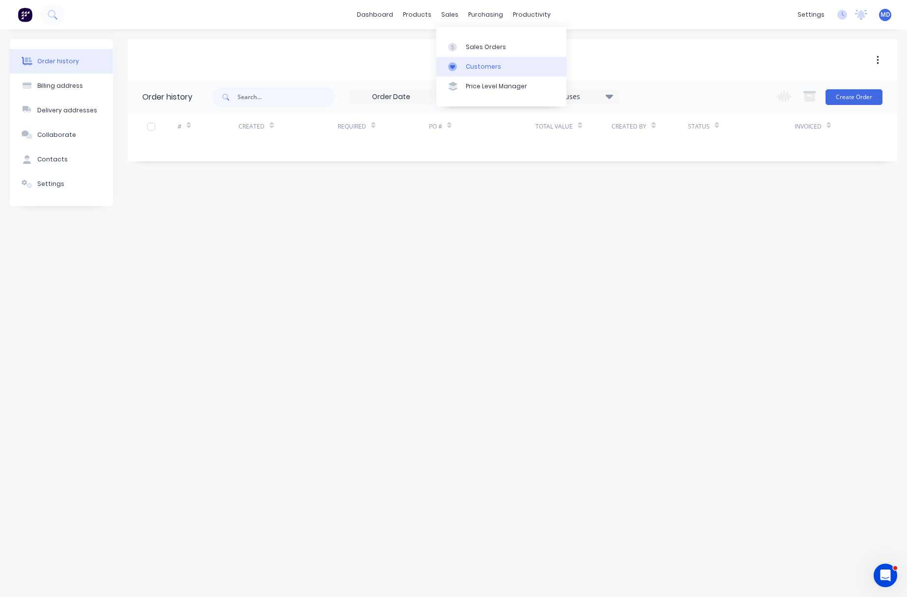
click at [485, 64] on div "Customers" at bounding box center [483, 66] width 35 height 9
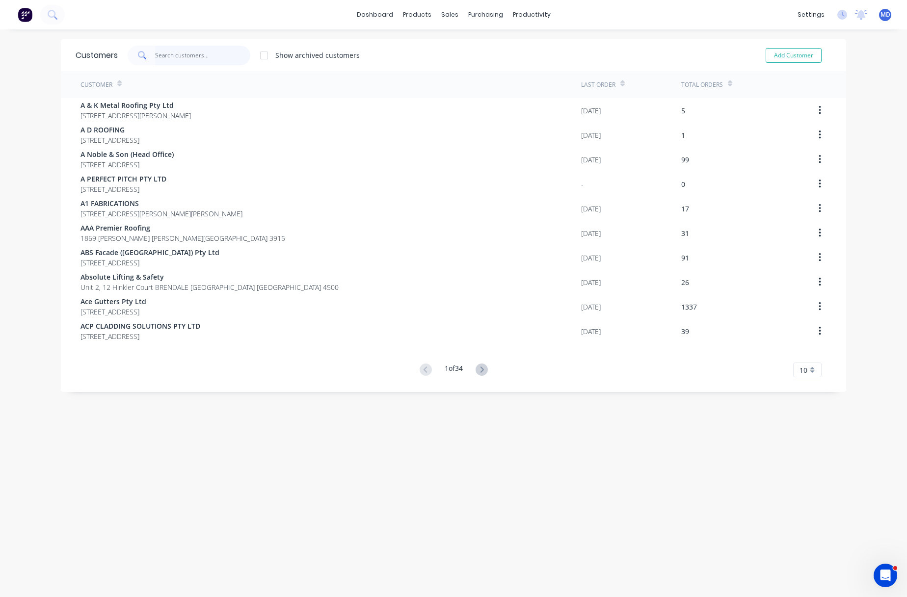
click at [192, 54] on input "text" at bounding box center [203, 56] width 96 height 20
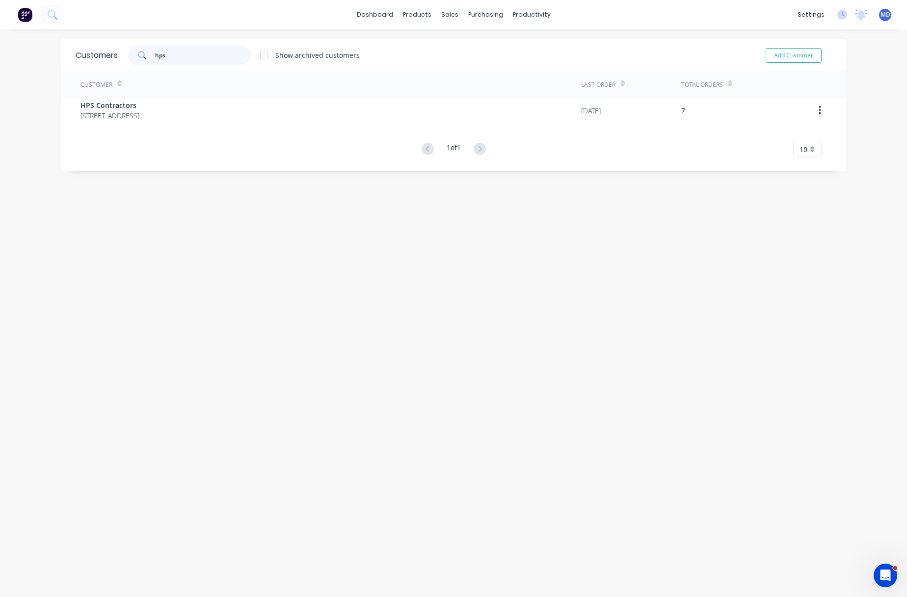
type input "hps"
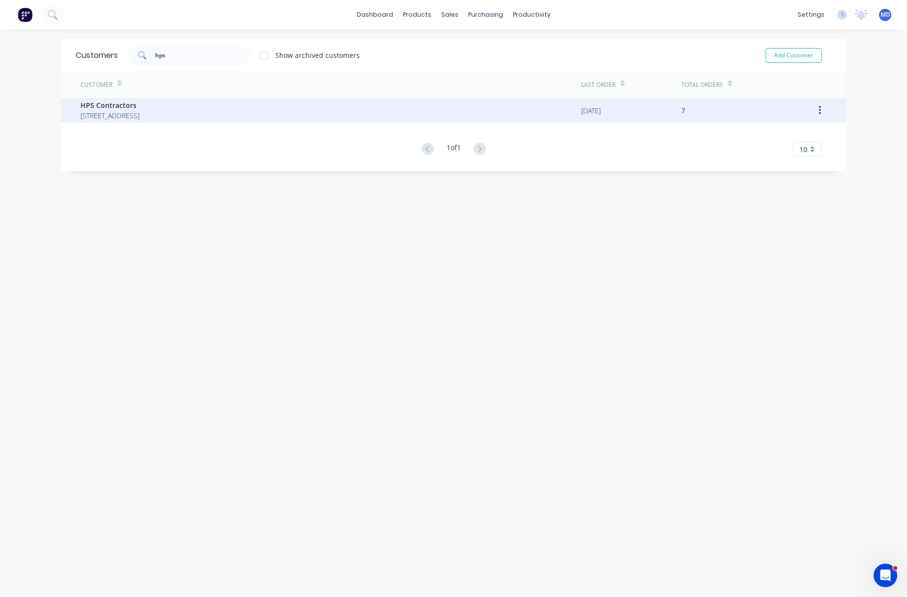
click at [135, 115] on span "[STREET_ADDRESS]" at bounding box center [110, 115] width 59 height 10
